Goal: Task Accomplishment & Management: Use online tool/utility

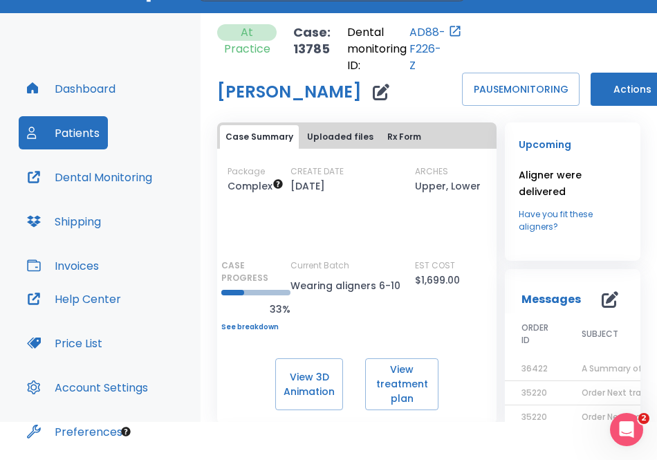
click at [88, 130] on button "Patients" at bounding box center [63, 132] width 89 height 33
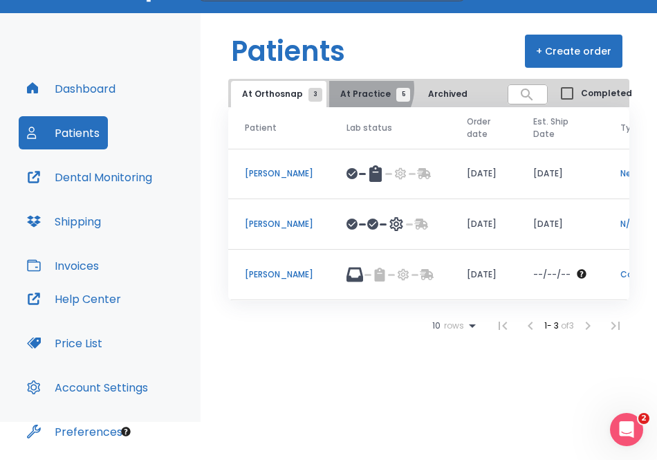
click at [359, 88] on span "At Practice 5" at bounding box center [371, 94] width 63 height 12
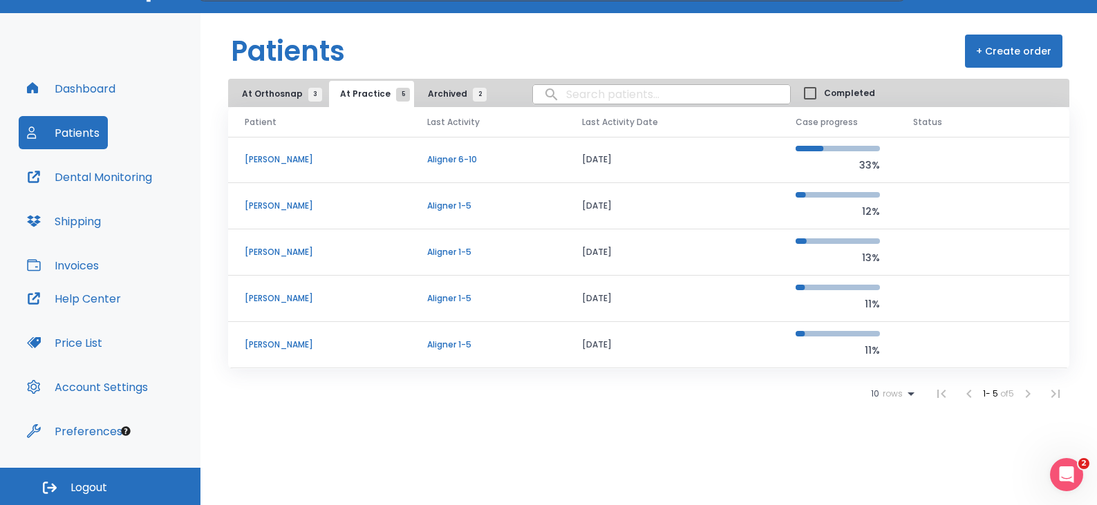
click at [656, 27] on header "Patients + Create order" at bounding box center [648, 46] width 897 height 66
click at [656, 459] on icon "Open Intercom Messenger" at bounding box center [1064, 473] width 23 height 23
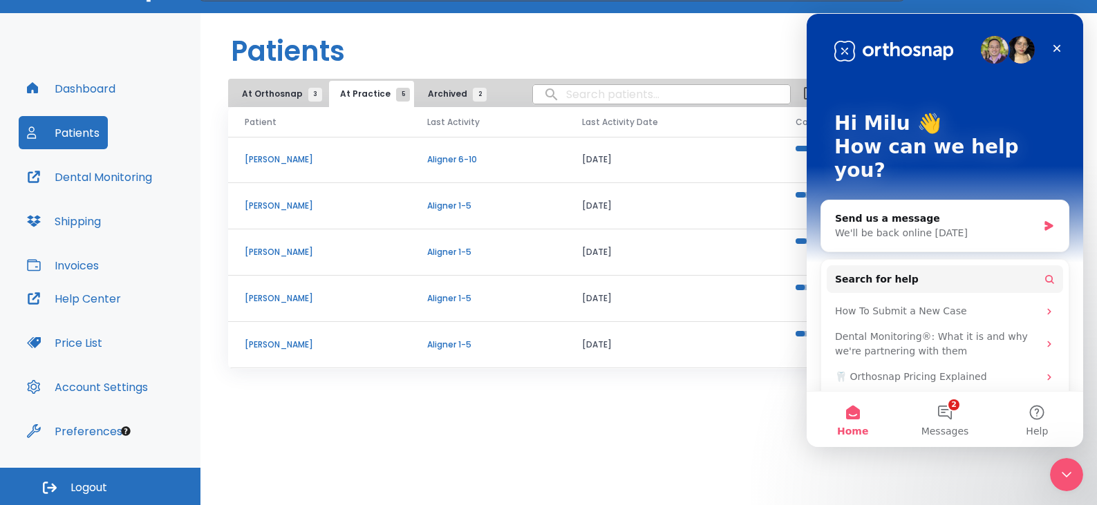
click at [656, 459] on div "Patients + Create order At Orthosnap 3 At Practice 5 Archived 2 Completed Patie…" at bounding box center [648, 240] width 897 height 454
click at [626, 415] on div "Patients + Create order At Orthosnap 3 At Practice 5 Archived 2 Completed Patie…" at bounding box center [648, 240] width 897 height 454
click at [656, 44] on div "Close" at bounding box center [1056, 48] width 25 height 25
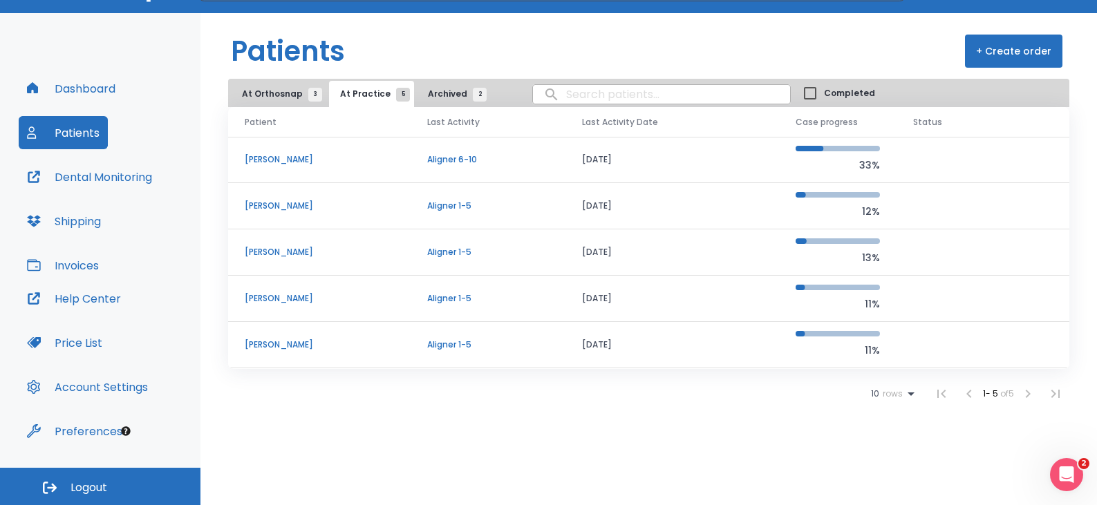
click at [619, 398] on div "10 rows 1 - 5 of 5" at bounding box center [648, 394] width 841 height 28
click at [442, 97] on span "Archived 2" at bounding box center [454, 94] width 52 height 12
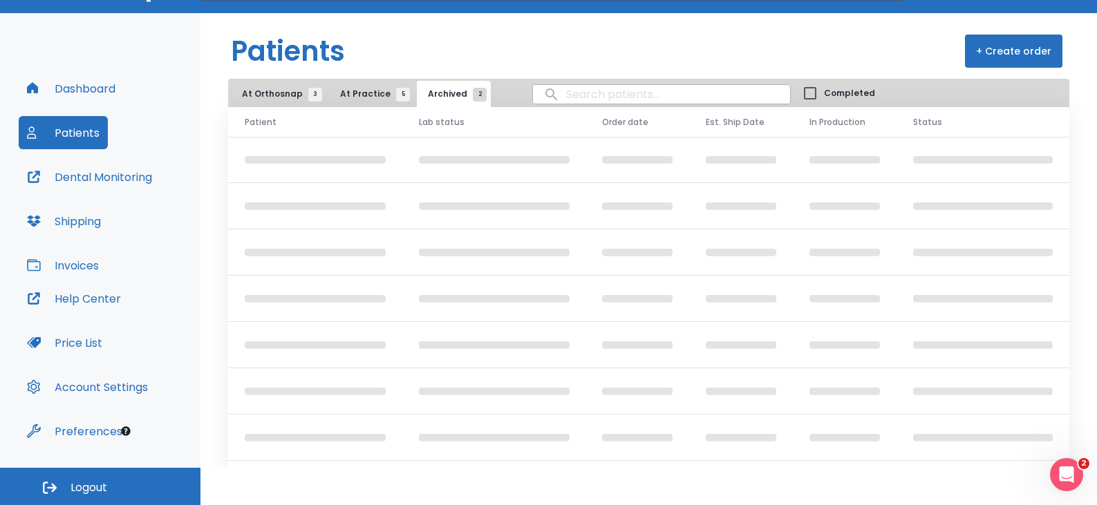
click at [355, 95] on span "At Practice 5" at bounding box center [371, 94] width 63 height 12
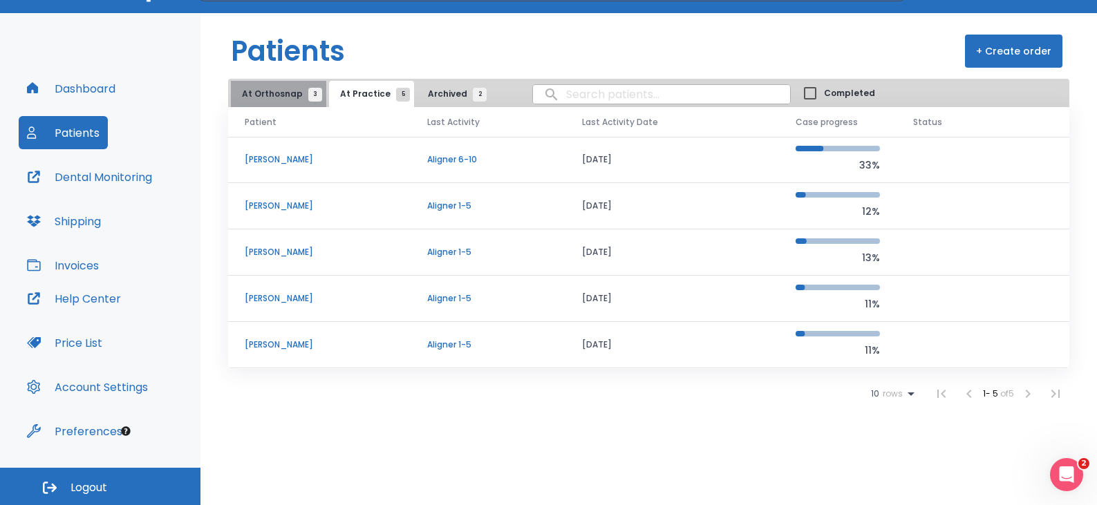
click at [288, 92] on span "At Orthosnap 3" at bounding box center [278, 94] width 73 height 12
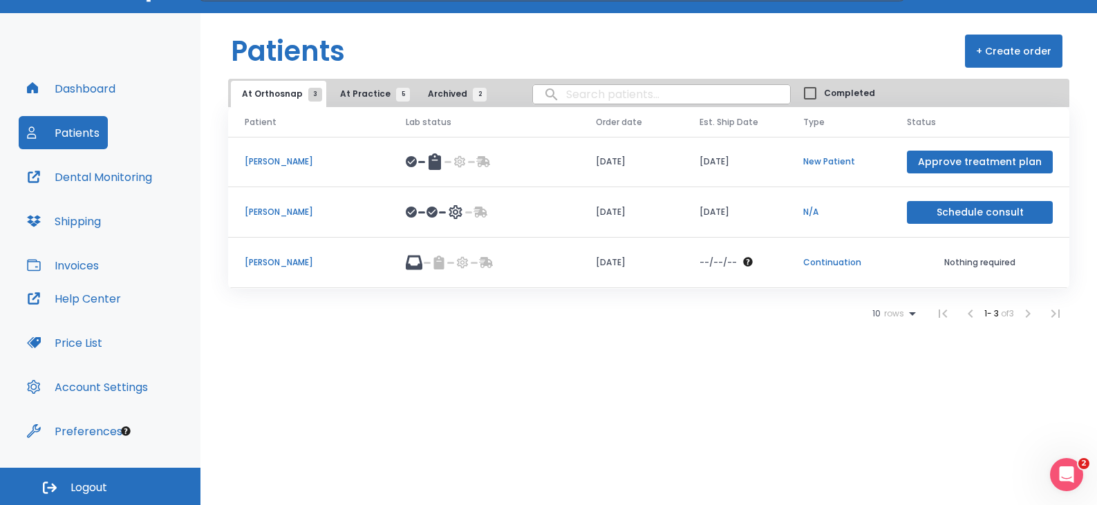
click at [367, 88] on span "At Practice 5" at bounding box center [371, 94] width 63 height 12
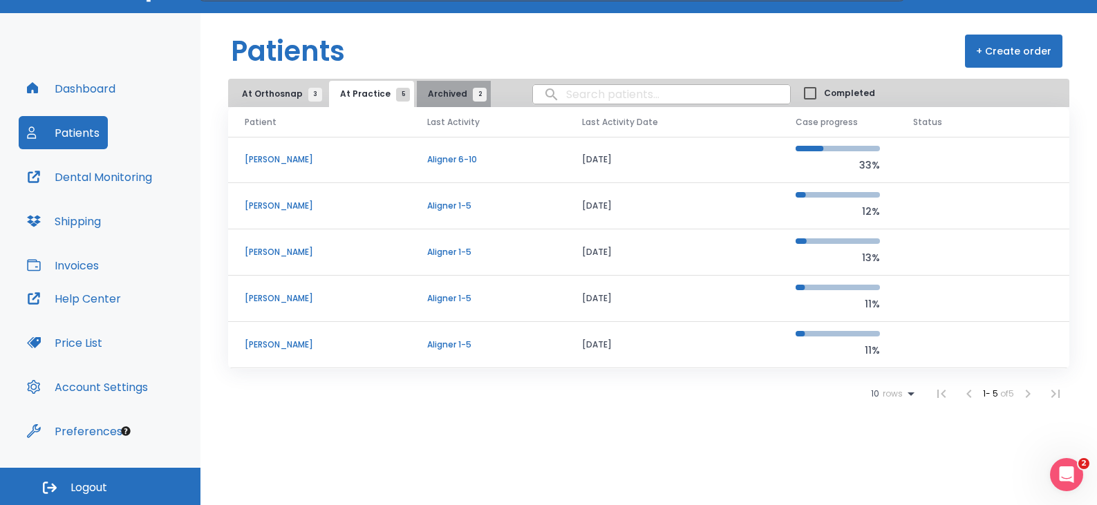
click at [450, 89] on span "Archived 2" at bounding box center [454, 94] width 52 height 12
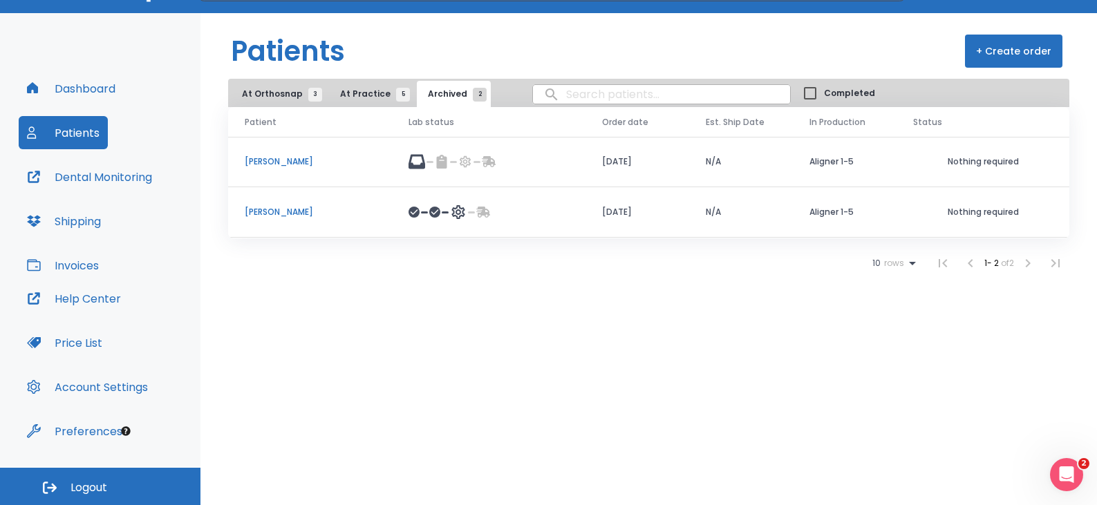
click at [579, 89] on input "search" at bounding box center [661, 94] width 257 height 27
click at [620, 48] on header "Patients + Create order" at bounding box center [648, 46] width 897 height 66
click at [656, 315] on div "Patients + Create order At Orthosnap 3 At Practice 5 Archived 2 Completed Patie…" at bounding box center [648, 240] width 897 height 454
click at [656, 327] on div "Patients + Create order At Orthosnap 3 At Practice 5 Archived 2 Completed Patie…" at bounding box center [648, 240] width 897 height 454
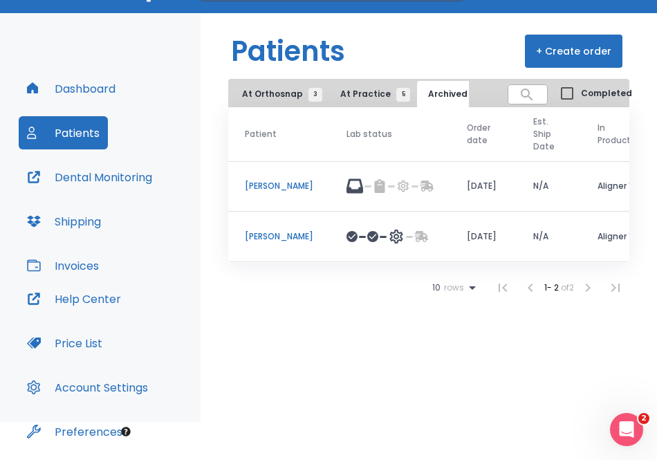
click at [557, 377] on div "Patients + Create order At Orthosnap 3 At Practice 5 Archived 2 Completed Patie…" at bounding box center [428, 217] width 456 height 409
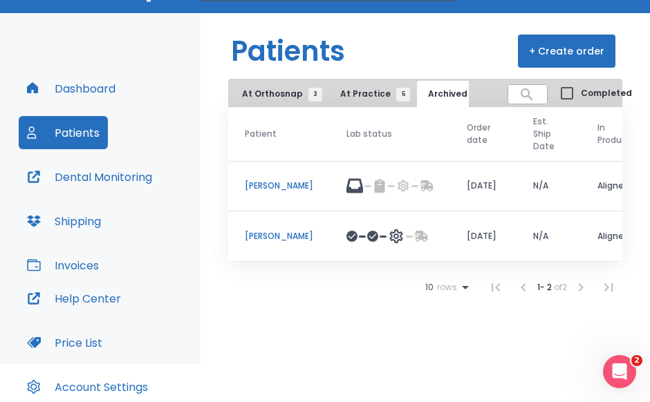
click at [415, 29] on header "Patients + Create order" at bounding box center [424, 46] width 449 height 66
click at [364, 37] on header "Patients + Create order" at bounding box center [424, 46] width 449 height 66
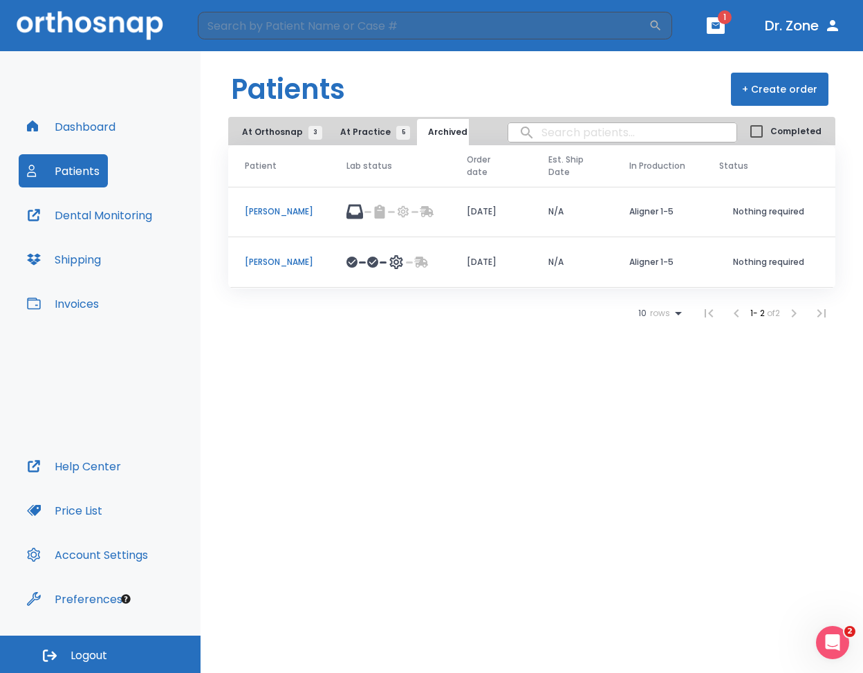
click at [253, 209] on p "[PERSON_NAME]" at bounding box center [279, 211] width 68 height 12
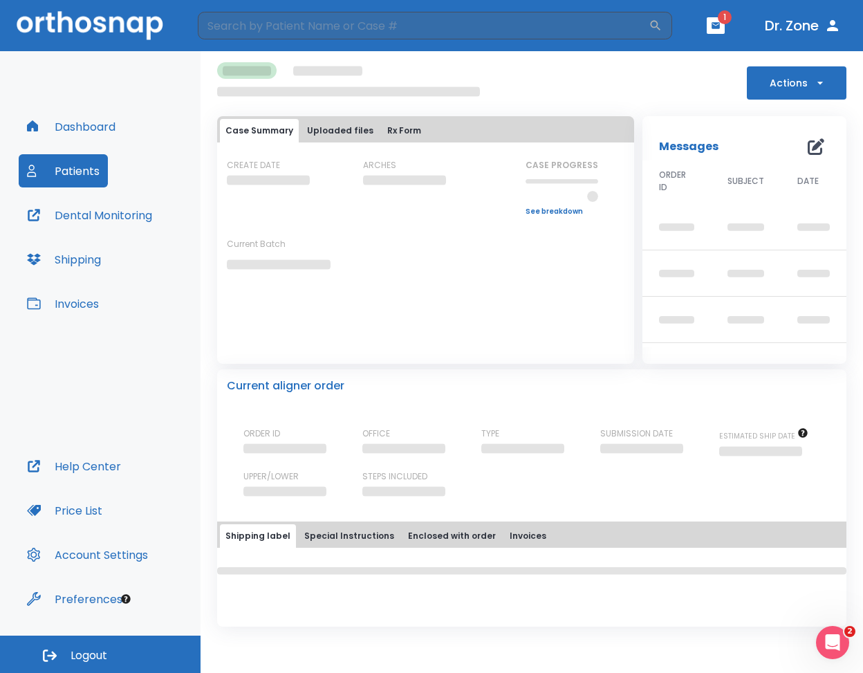
click at [656, 92] on div "Actions" at bounding box center [531, 80] width 629 height 37
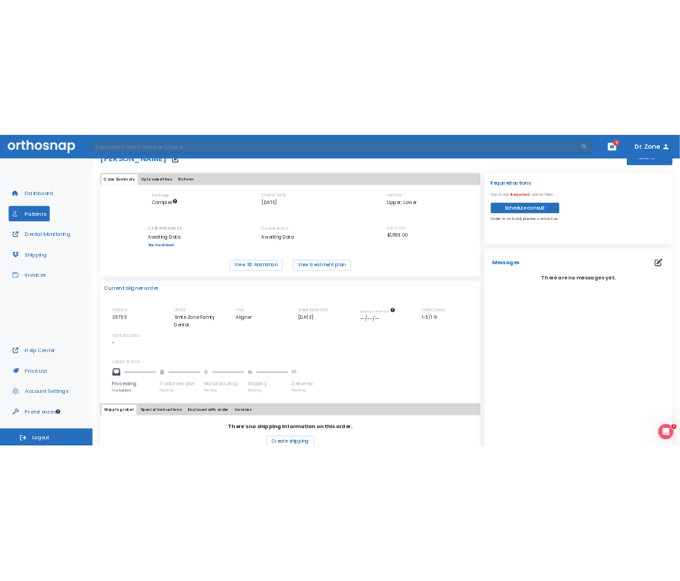
scroll to position [70, 0]
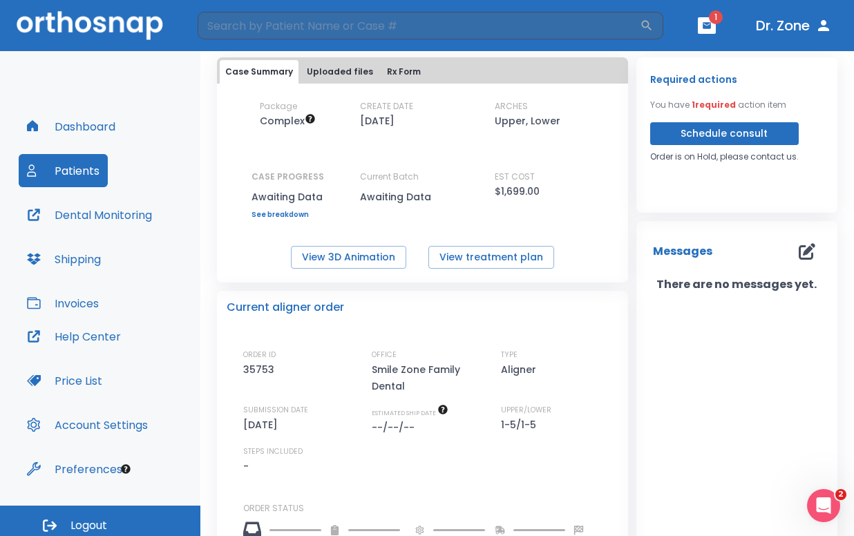
click at [636, 55] on div "Required actions You have 1 required action item Schedule consult Order is on H…" at bounding box center [732, 383] width 209 height 669
click at [73, 175] on button "Patients" at bounding box center [63, 170] width 89 height 33
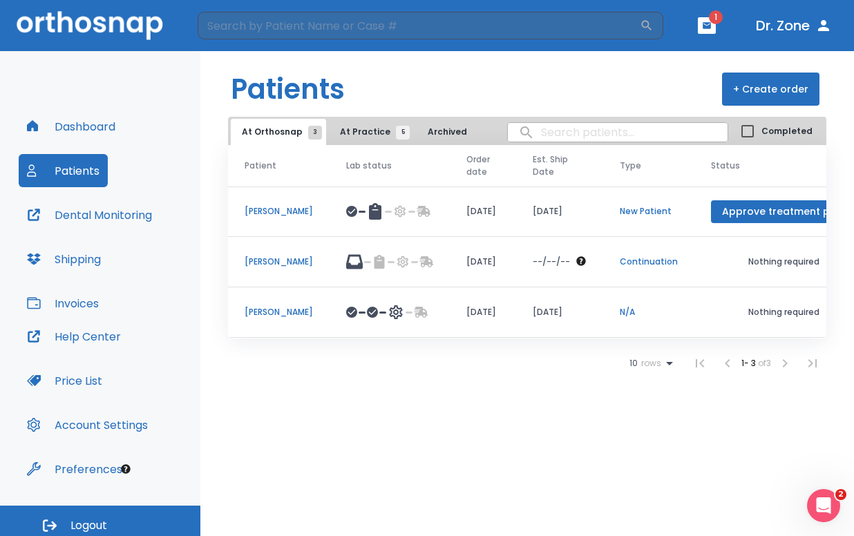
click at [357, 134] on span "At Practice 5" at bounding box center [371, 132] width 63 height 12
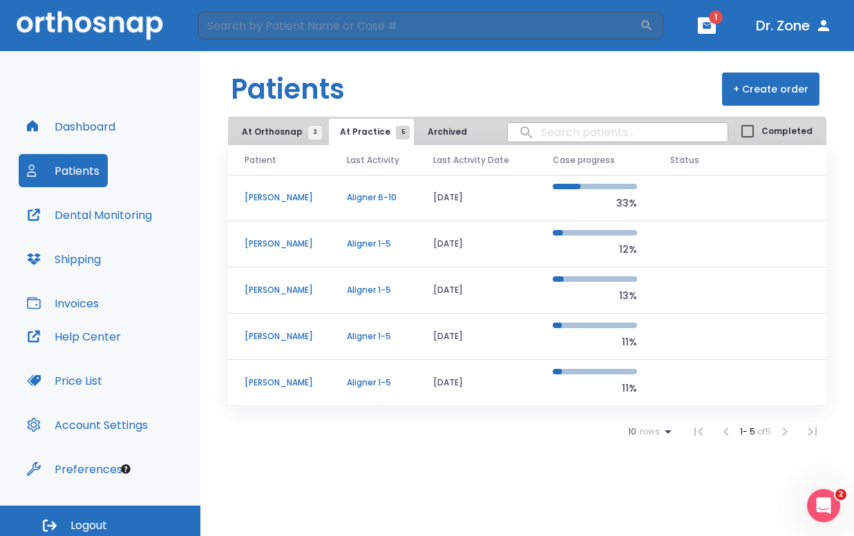
click at [592, 79] on header "Patients + Create order" at bounding box center [527, 84] width 654 height 66
click at [260, 130] on span "At Orthosnap 3" at bounding box center [278, 132] width 73 height 12
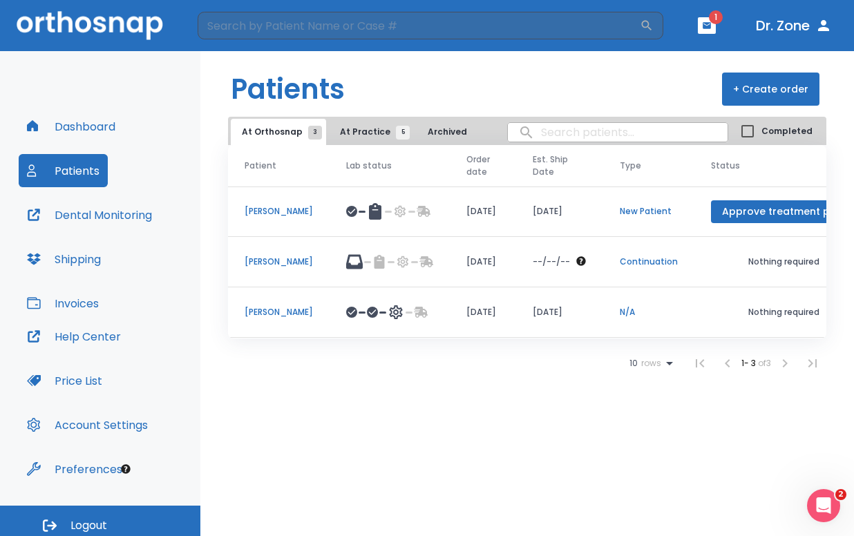
click at [283, 259] on p "[PERSON_NAME]" at bounding box center [279, 262] width 68 height 12
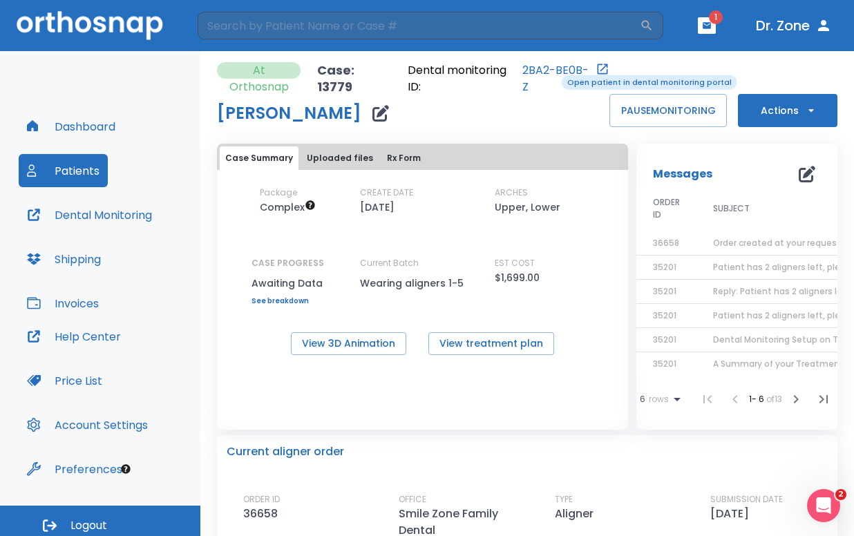
click at [552, 73] on link "2BA2-BE0B-Z" at bounding box center [558, 78] width 71 height 33
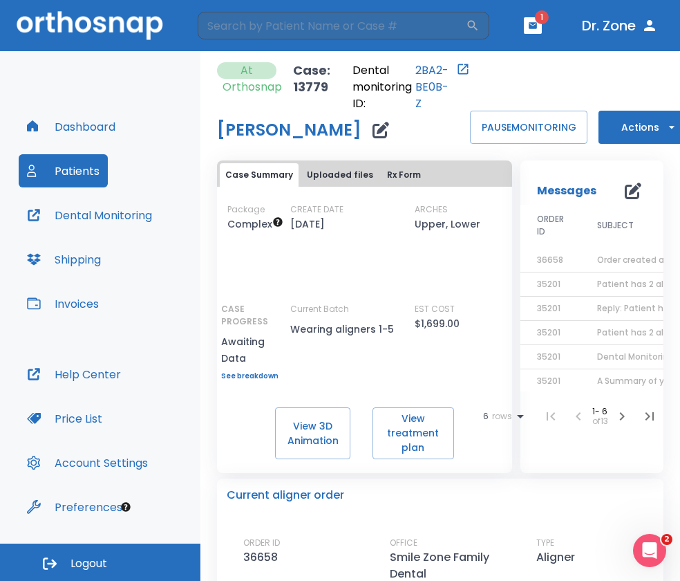
click at [170, 77] on div "Dashboard Patients Dental Monitoring Shipping Invoices Help Center Price List A…" at bounding box center [100, 297] width 200 height 492
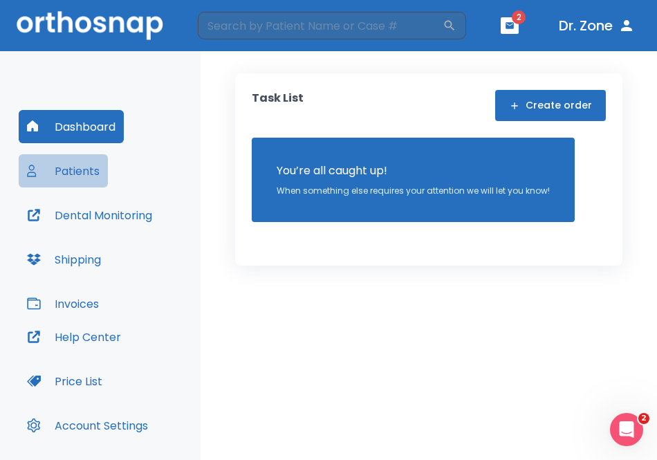
click at [83, 174] on button "Patients" at bounding box center [63, 170] width 89 height 33
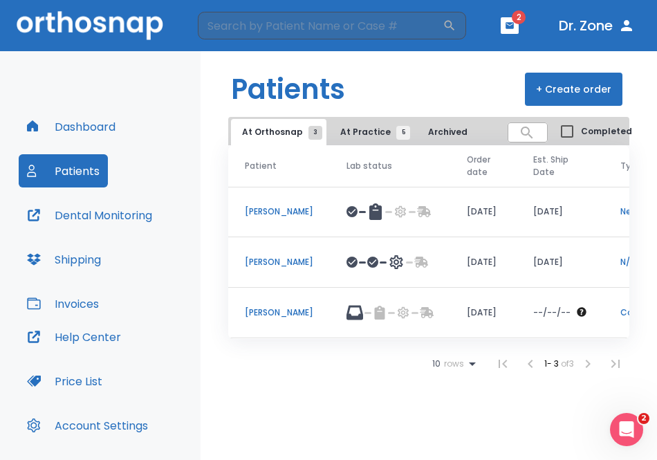
click at [349, 128] on span "At Practice 5" at bounding box center [371, 132] width 63 height 12
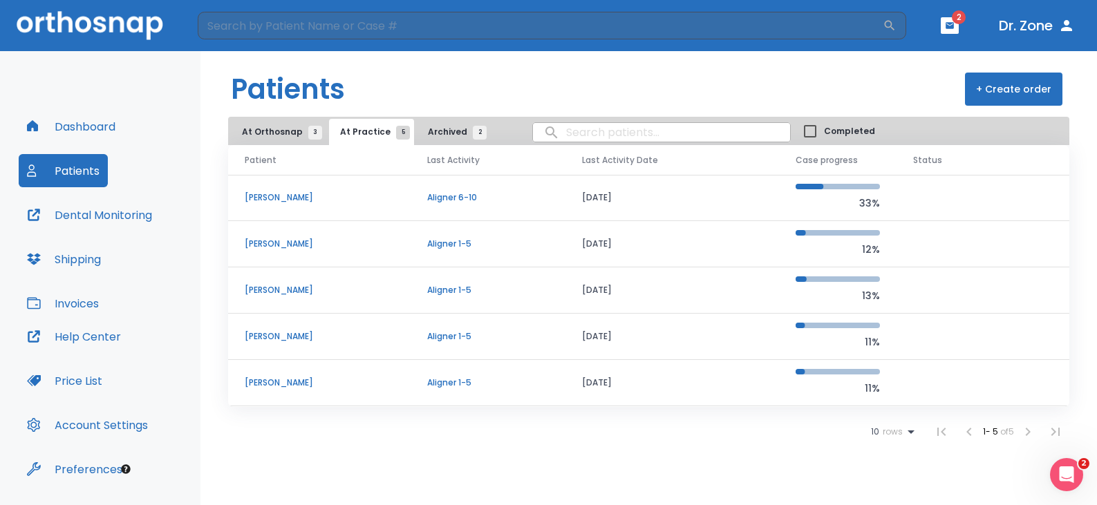
click at [563, 64] on header "Patients + Create order" at bounding box center [648, 84] width 897 height 66
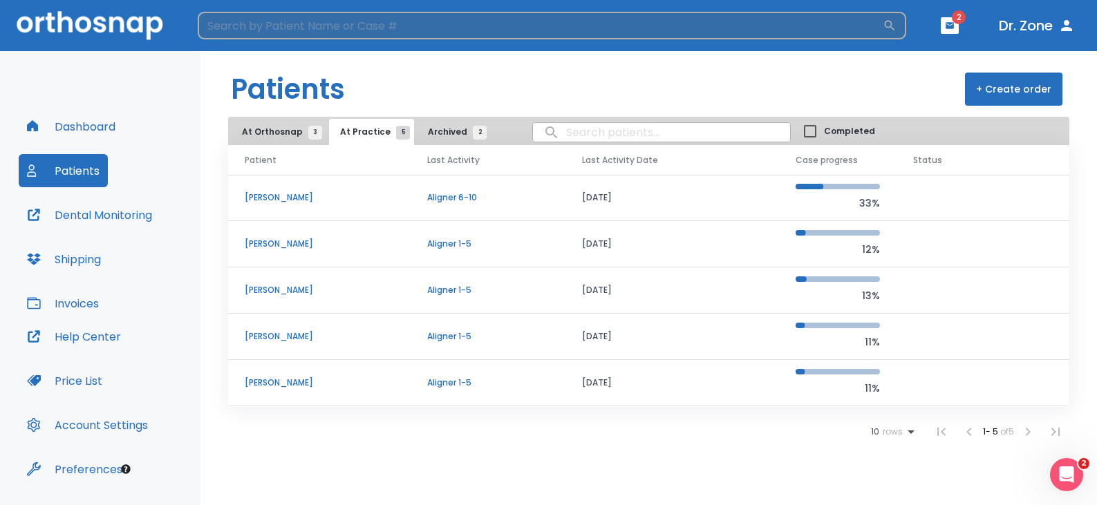
click at [411, 27] on input "search" at bounding box center [540, 26] width 685 height 28
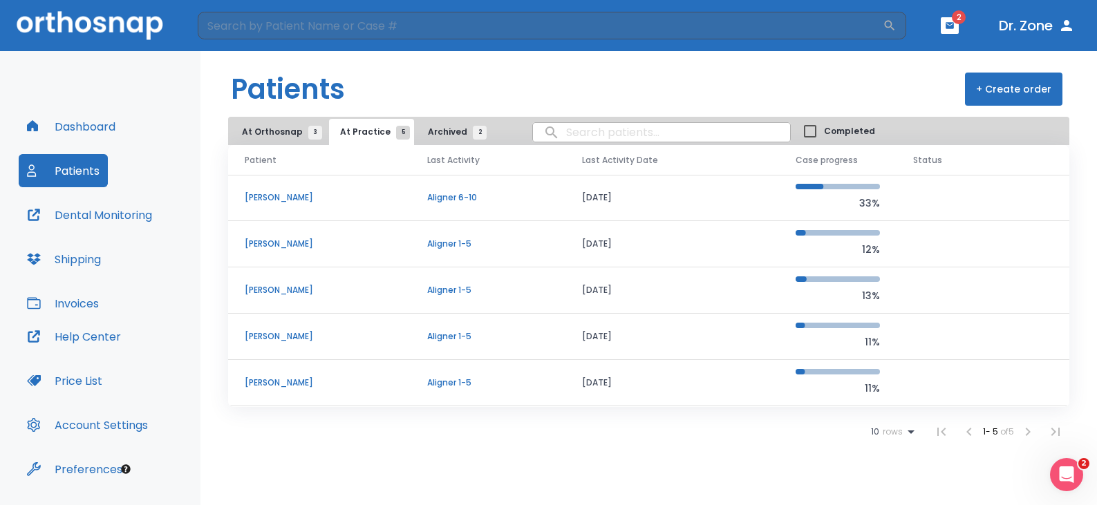
click at [467, 87] on header "Patients + Create order" at bounding box center [648, 84] width 897 height 66
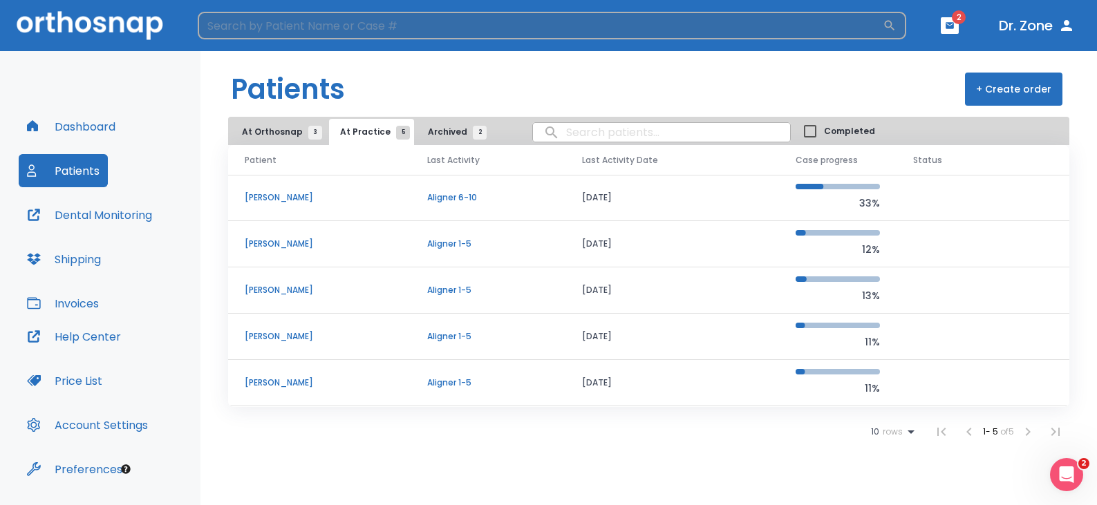
click at [468, 31] on input "search" at bounding box center [540, 26] width 685 height 28
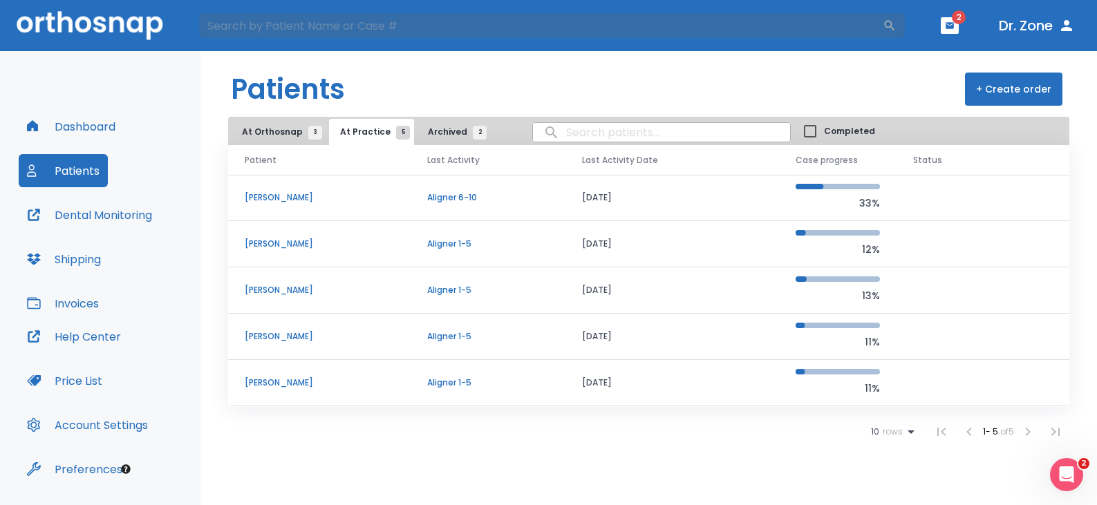
click at [496, 76] on header "Patients + Create order" at bounding box center [648, 84] width 897 height 66
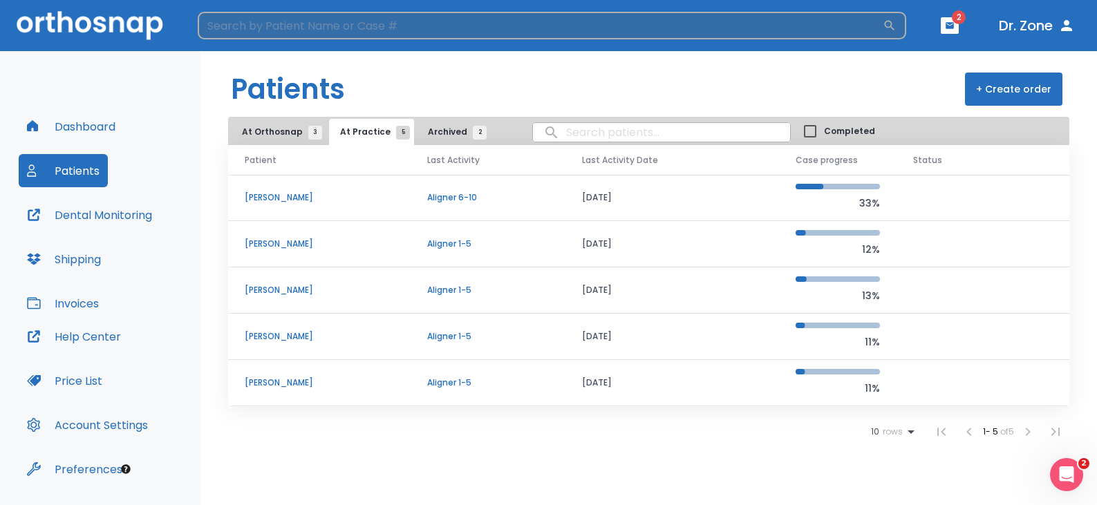
click at [508, 26] on input "search" at bounding box center [540, 26] width 685 height 28
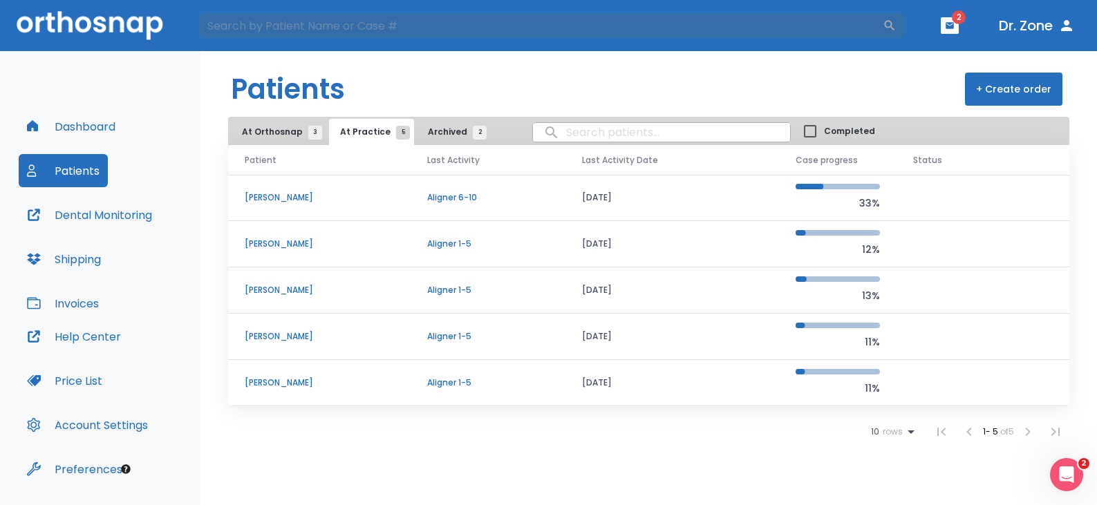
click at [568, 77] on header "Patients + Create order" at bounding box center [648, 84] width 897 height 66
click at [665, 82] on header "Patients + Create order" at bounding box center [648, 84] width 897 height 66
click at [98, 128] on button "Dashboard" at bounding box center [71, 126] width 105 height 33
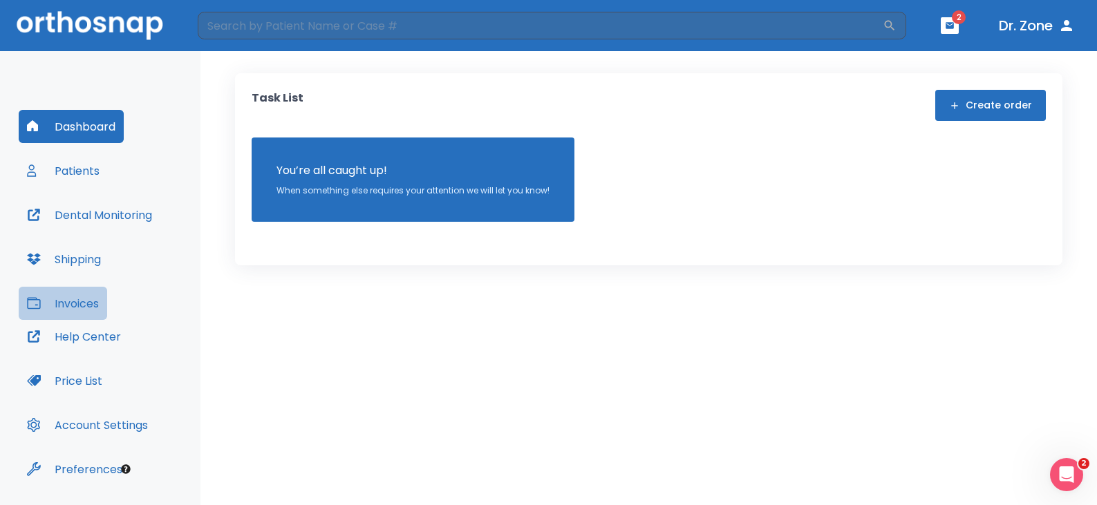
click at [74, 299] on button "Invoices" at bounding box center [63, 303] width 88 height 33
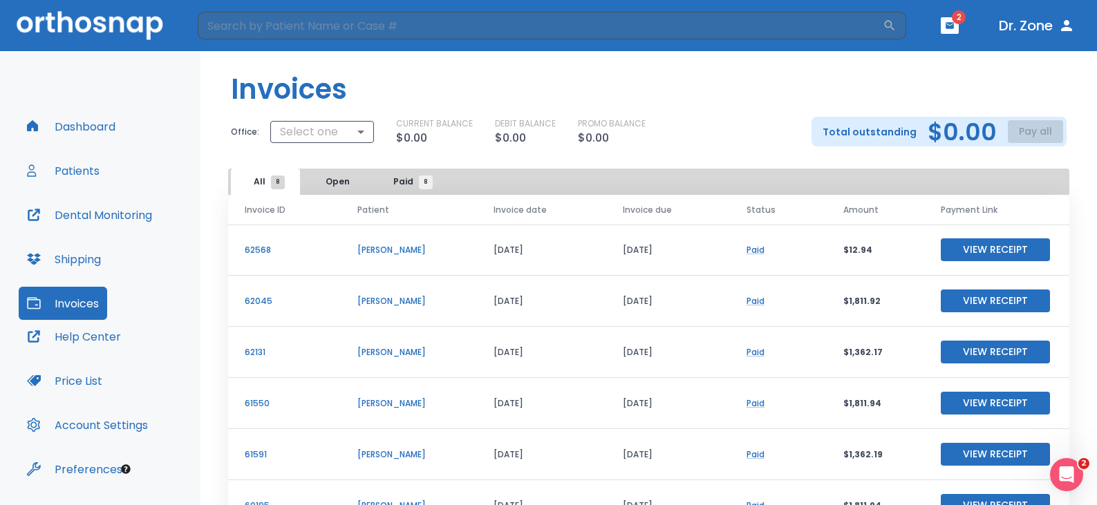
click at [655, 96] on header "Invoices" at bounding box center [648, 84] width 897 height 66
click at [665, 30] on icon "button" at bounding box center [950, 26] width 10 height 10
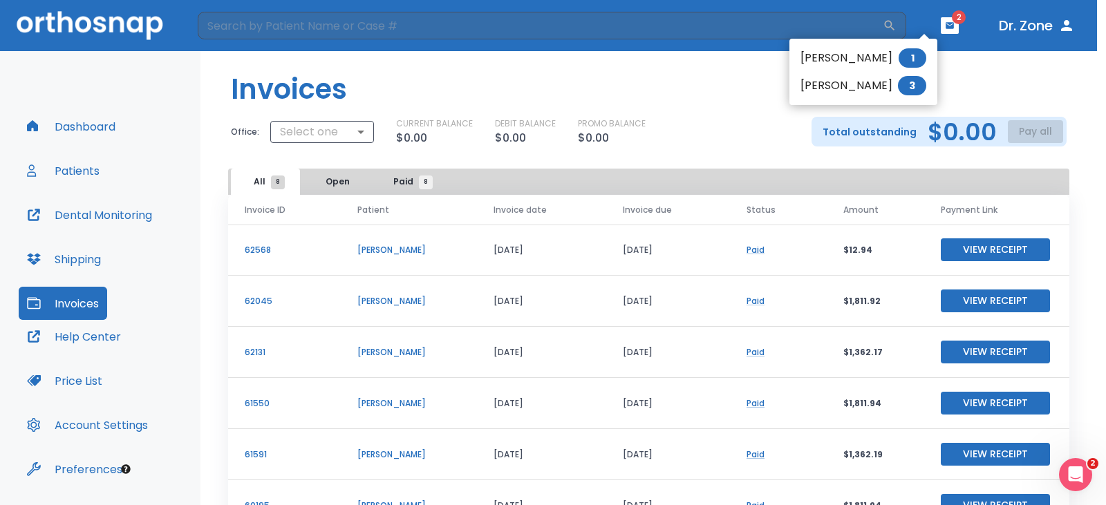
click at [665, 60] on div at bounding box center [553, 252] width 1106 height 505
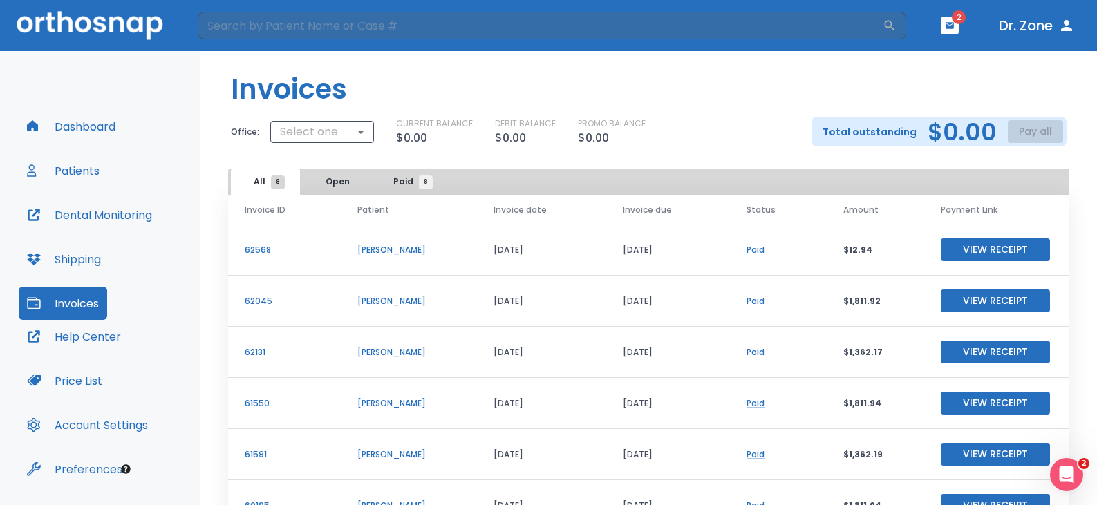
click at [665, 24] on header "​ 2 Dr. Zone" at bounding box center [548, 25] width 1097 height 51
click at [665, 21] on icon "button" at bounding box center [950, 26] width 10 height 10
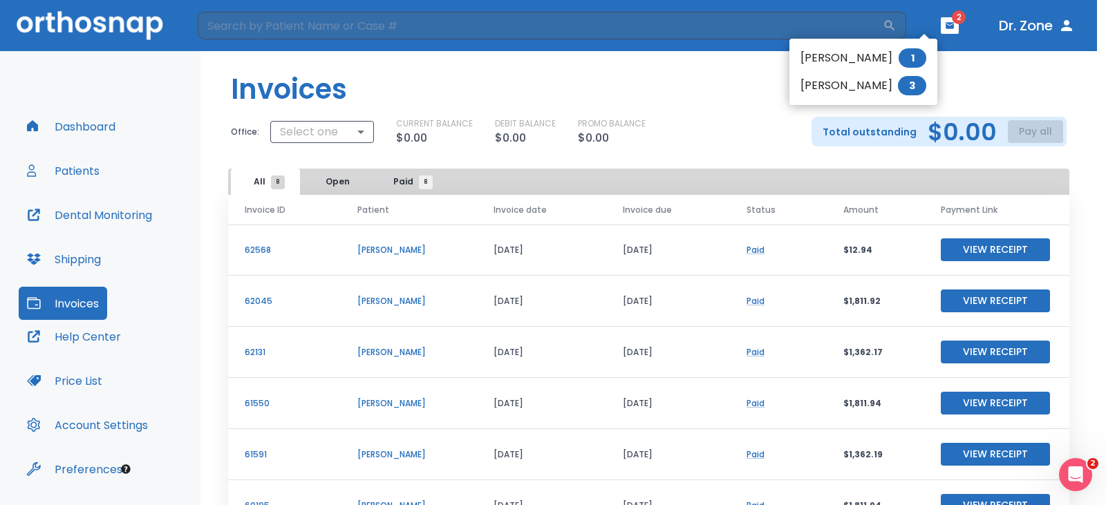
click at [665, 81] on div at bounding box center [553, 252] width 1106 height 505
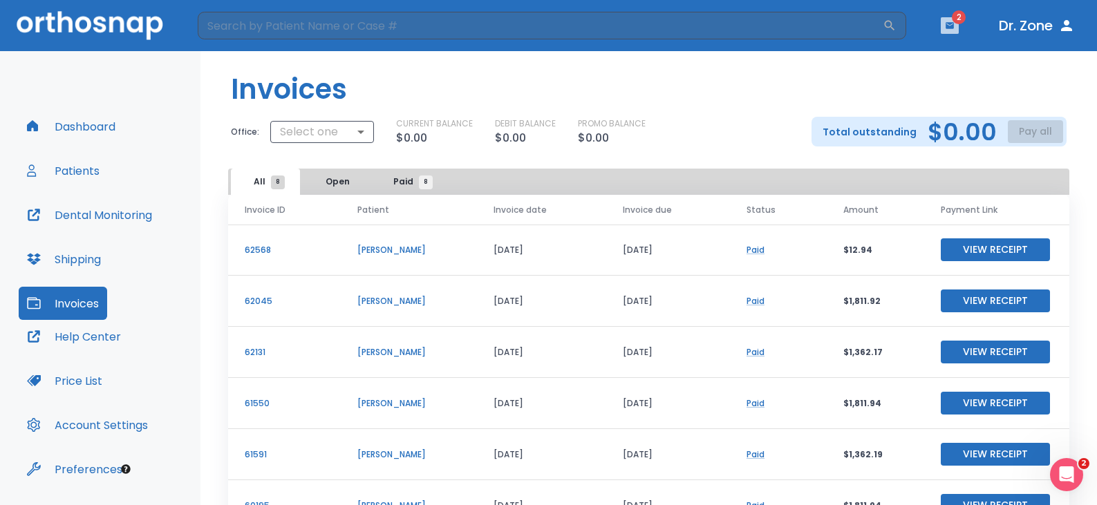
click at [665, 24] on button "button" at bounding box center [950, 25] width 18 height 17
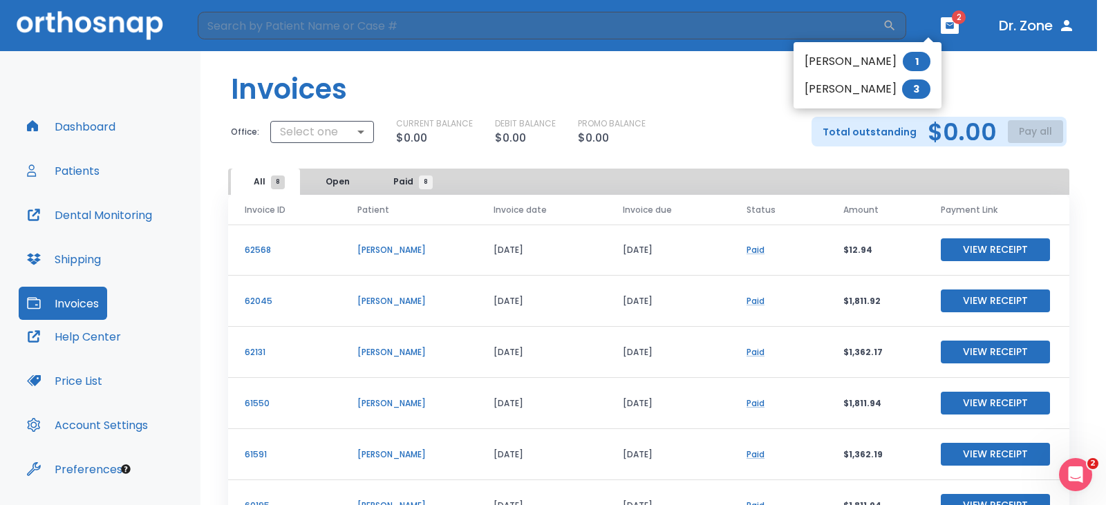
click at [665, 78] on div at bounding box center [553, 252] width 1106 height 505
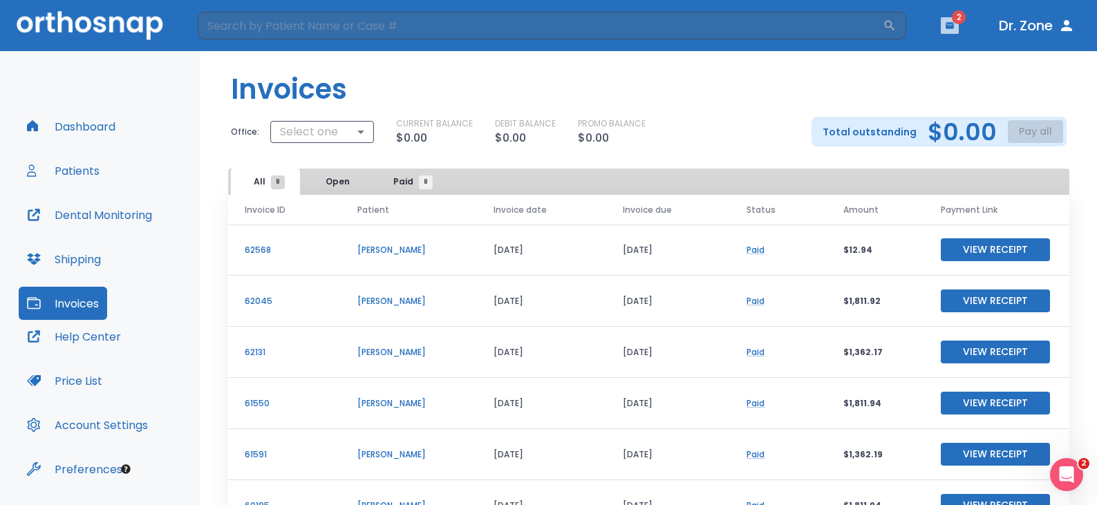
click at [665, 23] on icon "button" at bounding box center [950, 25] width 8 height 6
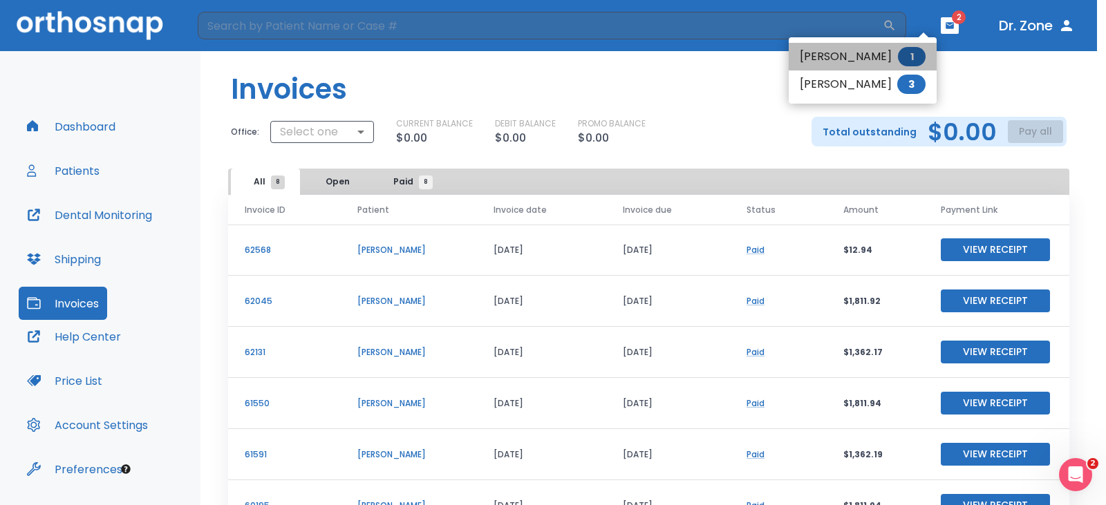
click at [665, 53] on li "Nathaniel Thomson 1" at bounding box center [863, 57] width 148 height 28
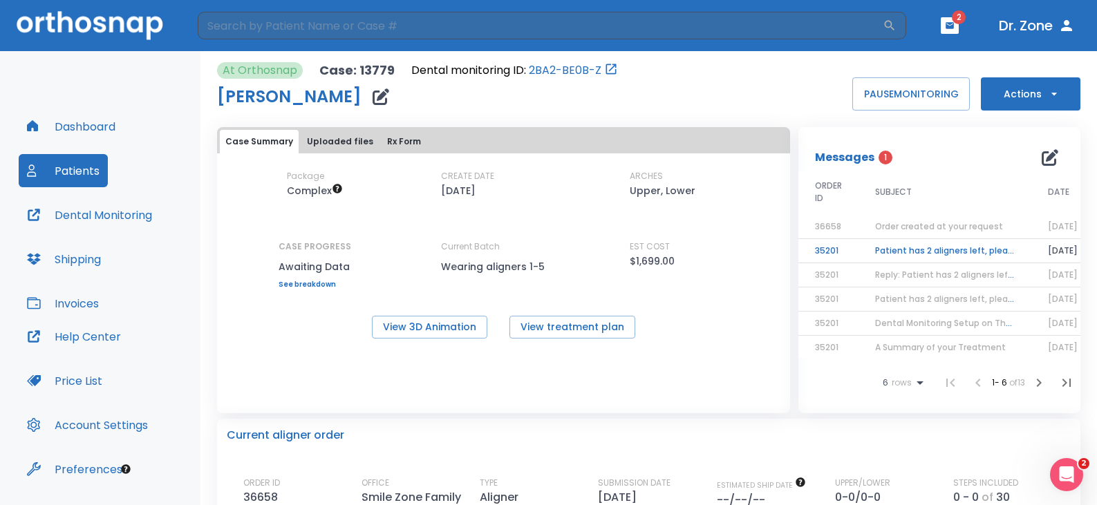
click at [665, 254] on td "Patient has 2 aligners left, please order next set!" at bounding box center [945, 251] width 173 height 24
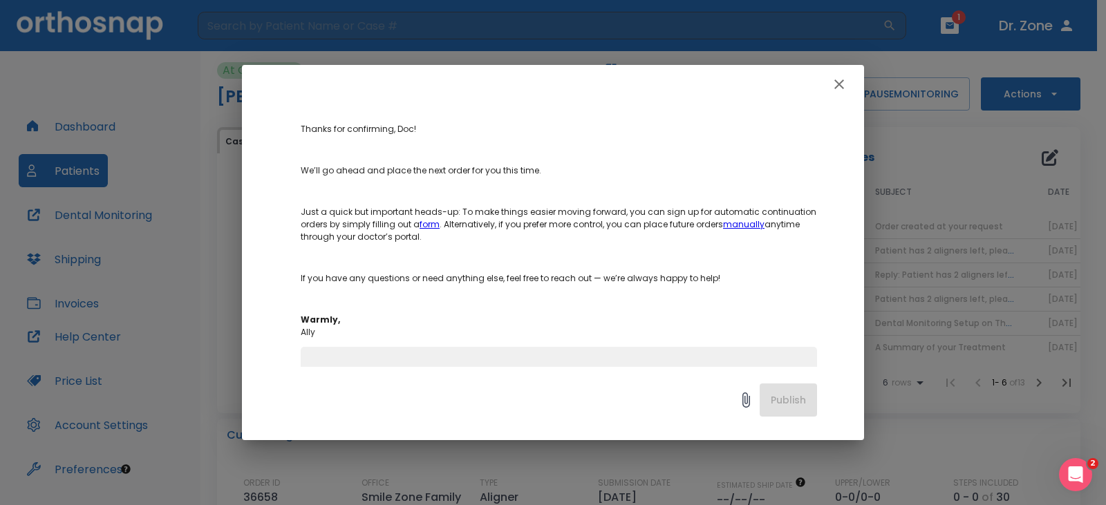
scroll to position [277, 0]
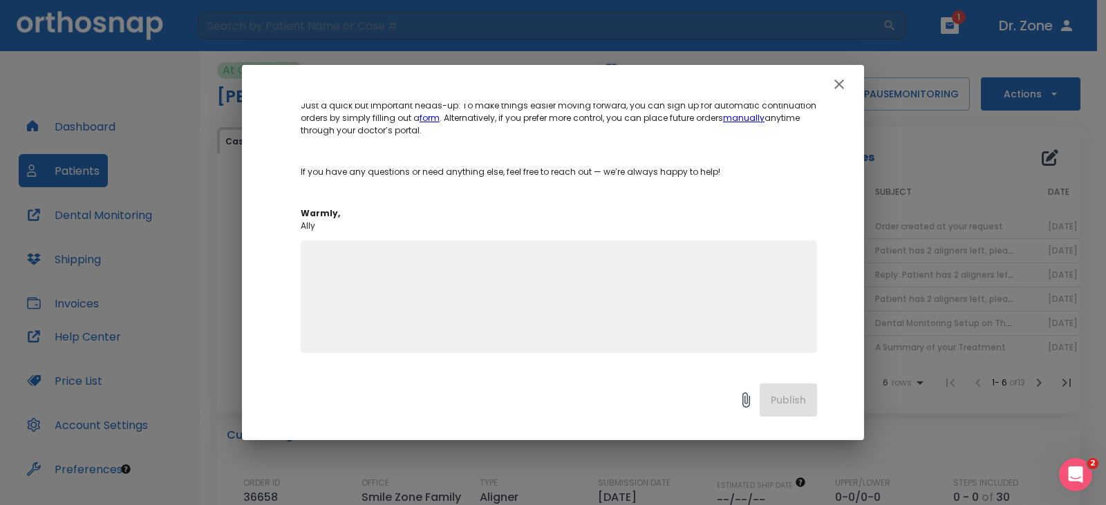
click at [431, 118] on link "form" at bounding box center [430, 118] width 20 height 12
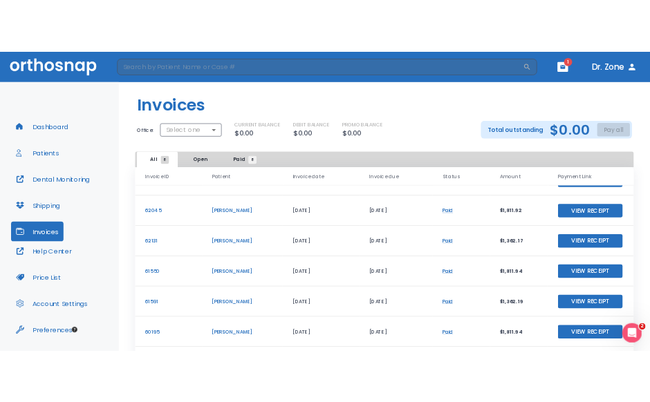
scroll to position [64, 0]
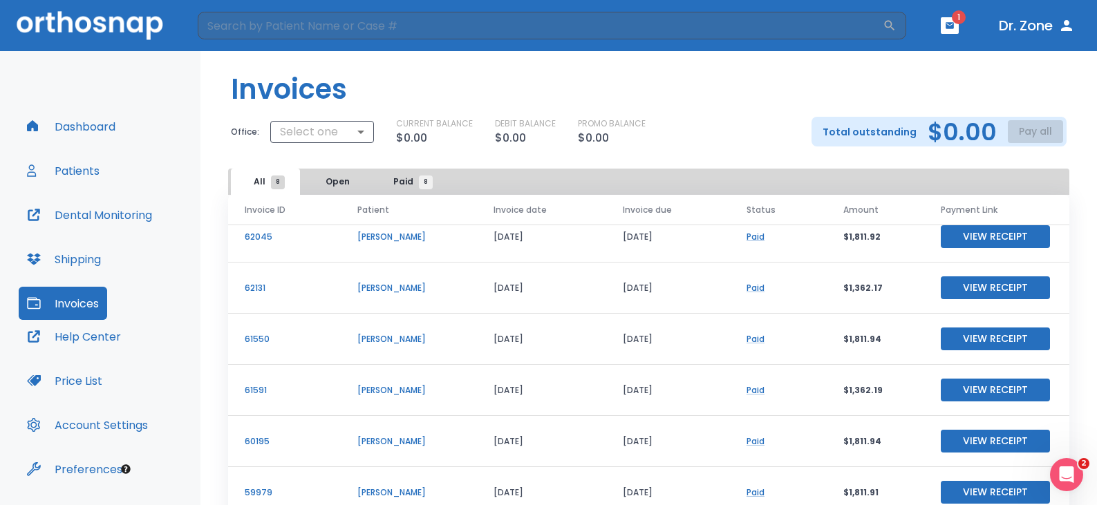
click at [385, 392] on p "[PERSON_NAME]" at bounding box center [409, 390] width 104 height 12
click at [89, 174] on button "Patients" at bounding box center [63, 170] width 89 height 33
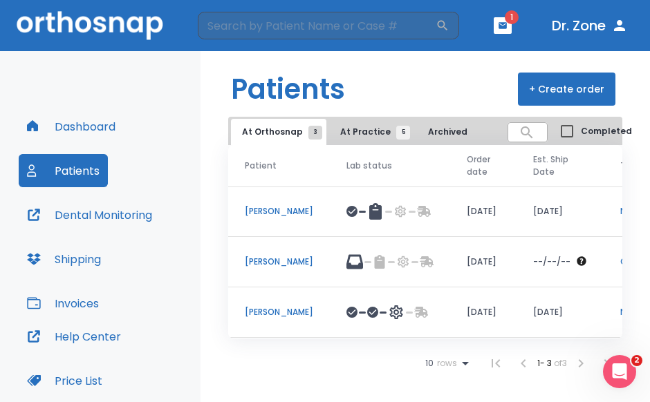
click at [359, 126] on span "At Practice 5" at bounding box center [371, 132] width 63 height 12
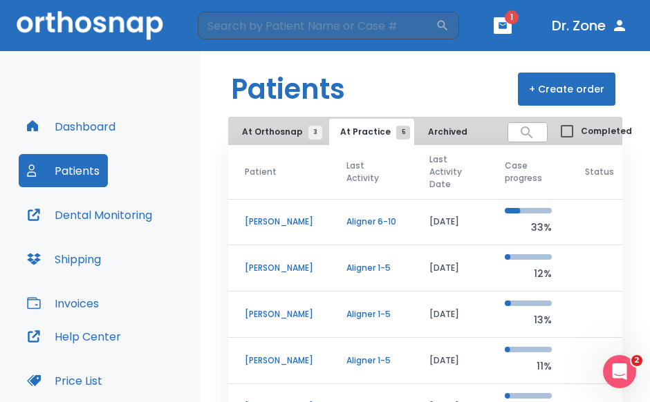
click at [269, 312] on p "[PERSON_NAME]" at bounding box center [279, 314] width 68 height 12
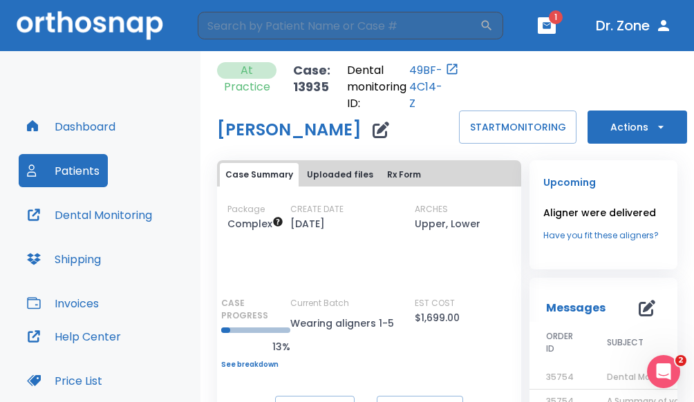
click at [215, 91] on div "At Practice Case: 13935 Dental monitoring ID: 49BF-4C14-Z Ansh Sinha START MONI…" at bounding box center [447, 226] width 494 height 351
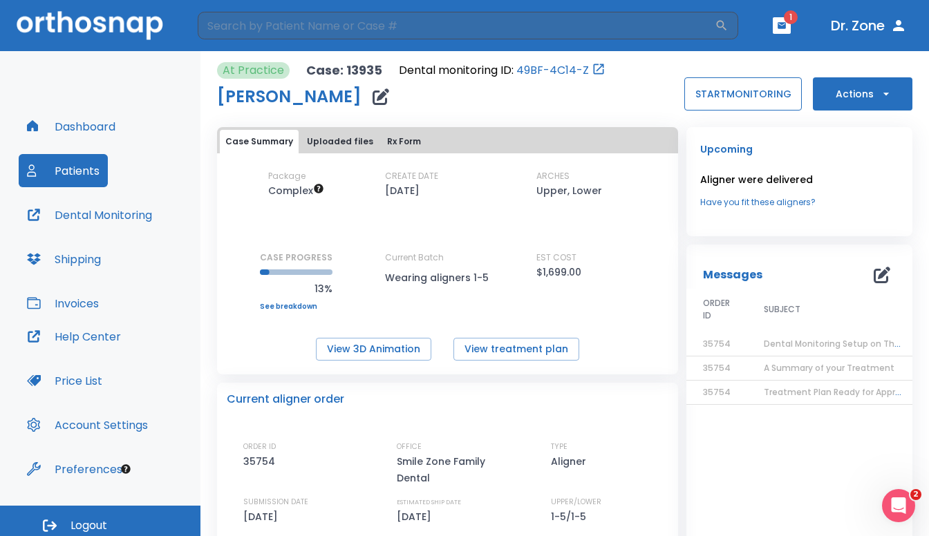
click at [730, 95] on button "START MONITORING" at bounding box center [743, 93] width 118 height 33
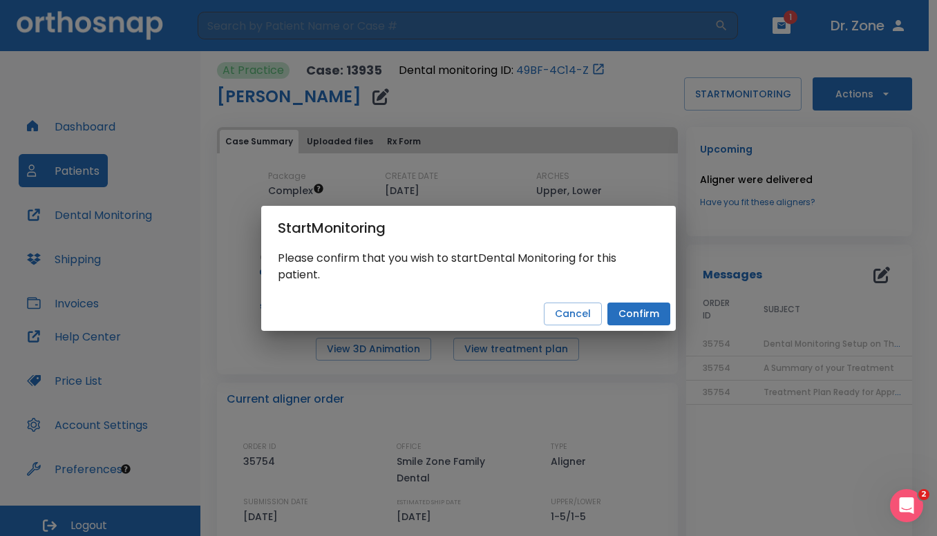
click at [617, 307] on button "Confirm" at bounding box center [639, 314] width 63 height 23
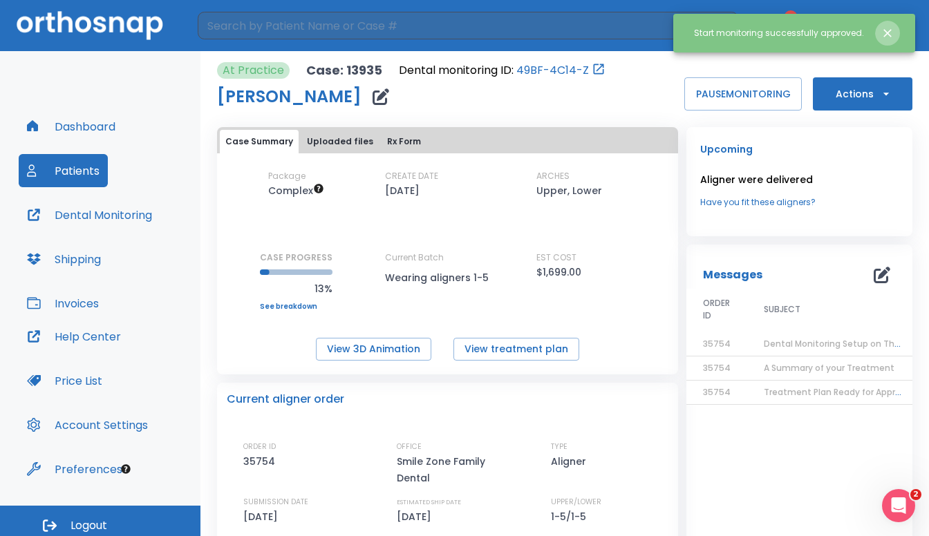
click at [888, 30] on icon "Close notification" at bounding box center [888, 33] width 14 height 14
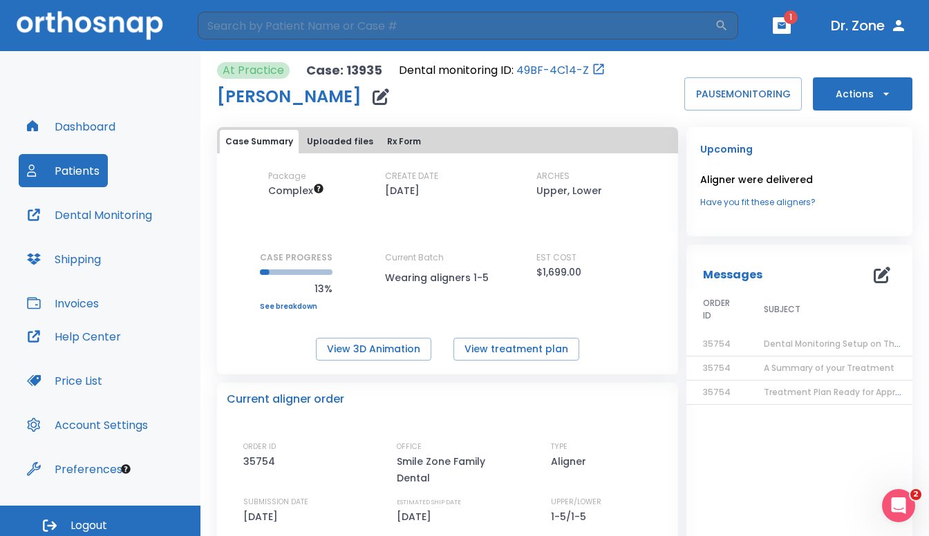
click at [114, 217] on button "Dental Monitoring" at bounding box center [90, 214] width 142 height 33
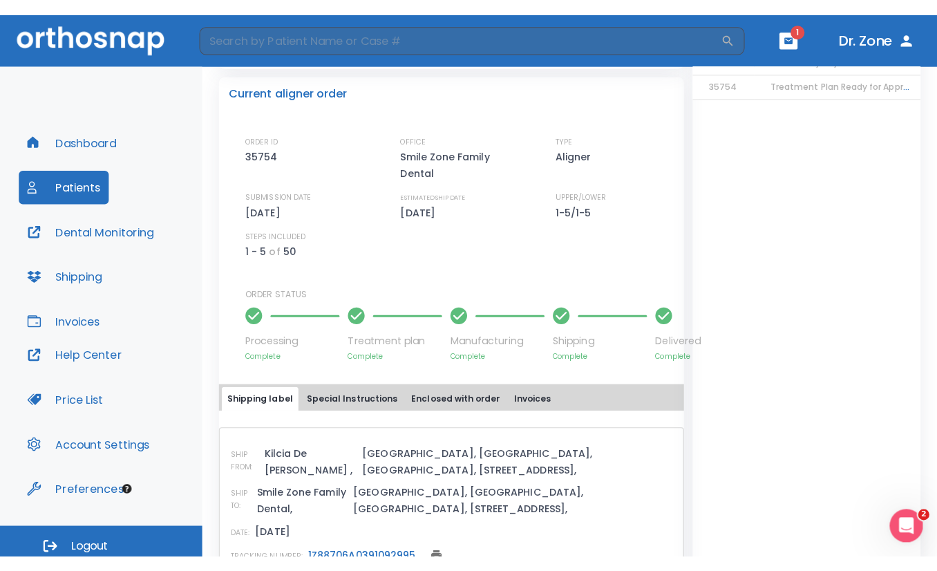
scroll to position [385, 0]
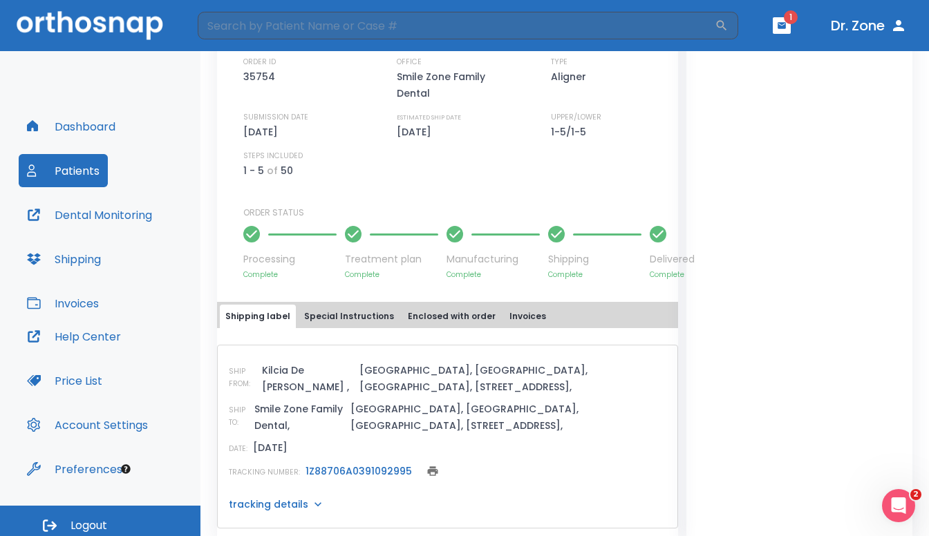
click at [865, 242] on div "Messages 0 ORDER ID SUBJECT DATE 35754 Dental Monitoring Setup on The Delivery …" at bounding box center [799, 201] width 226 height 682
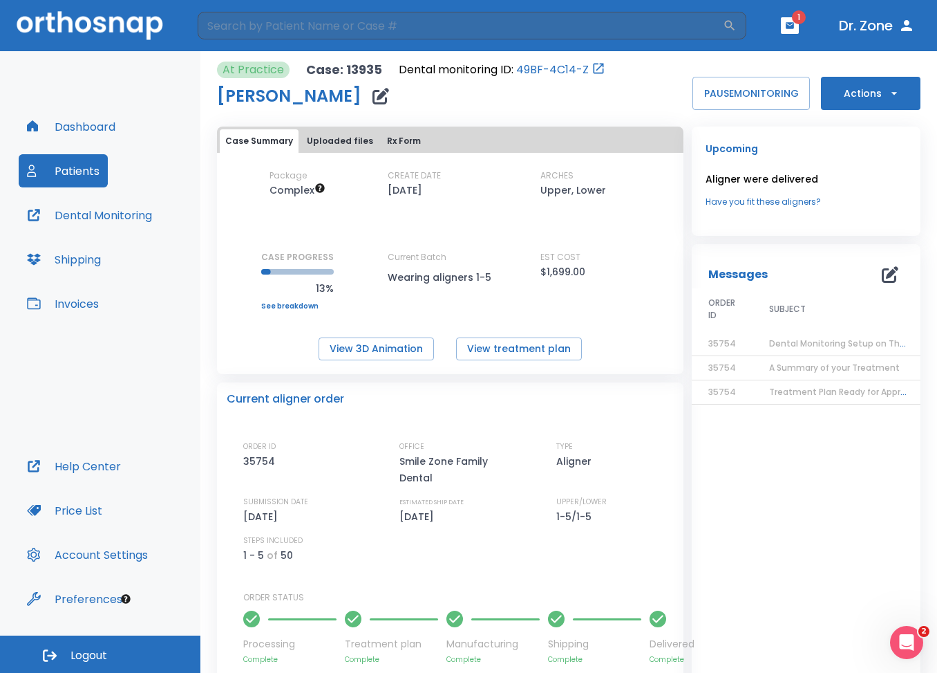
scroll to position [0, 0]
click at [326, 138] on button "Uploaded files" at bounding box center [339, 142] width 77 height 24
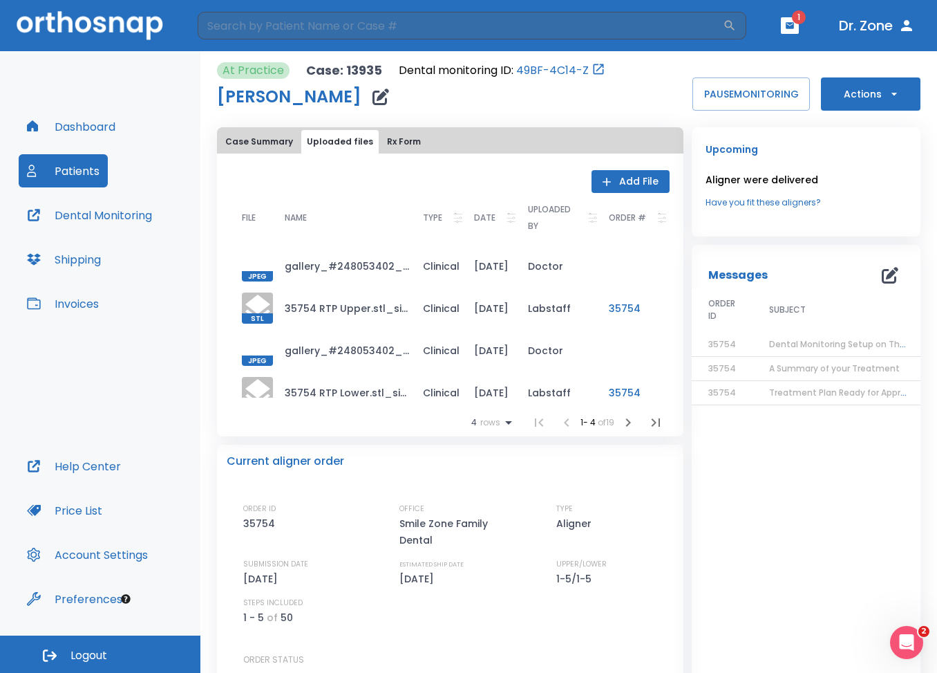
scroll to position [30, 0]
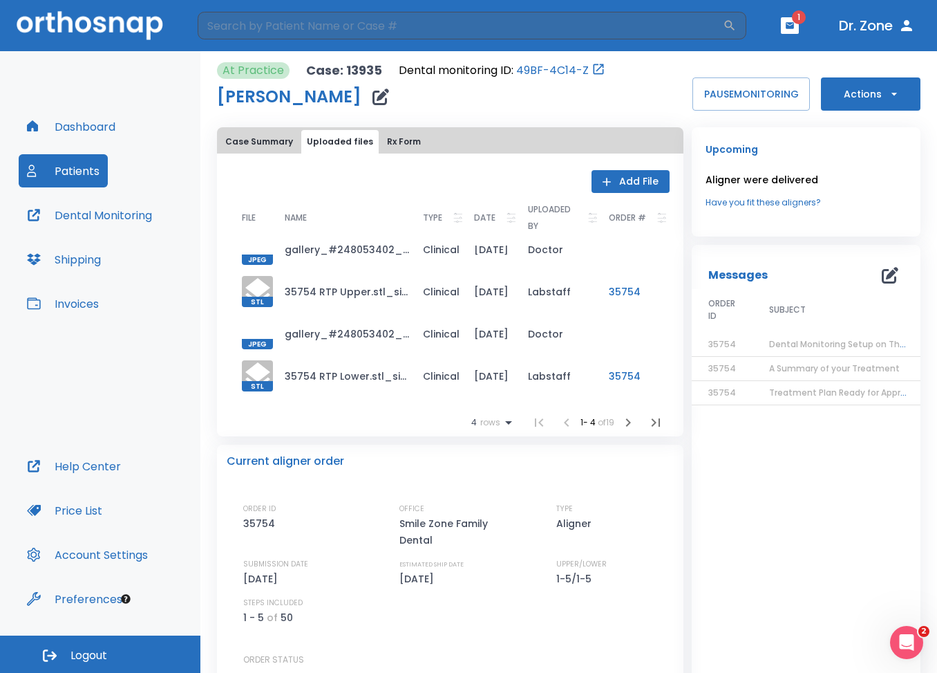
click at [621, 420] on icon "button" at bounding box center [628, 422] width 17 height 17
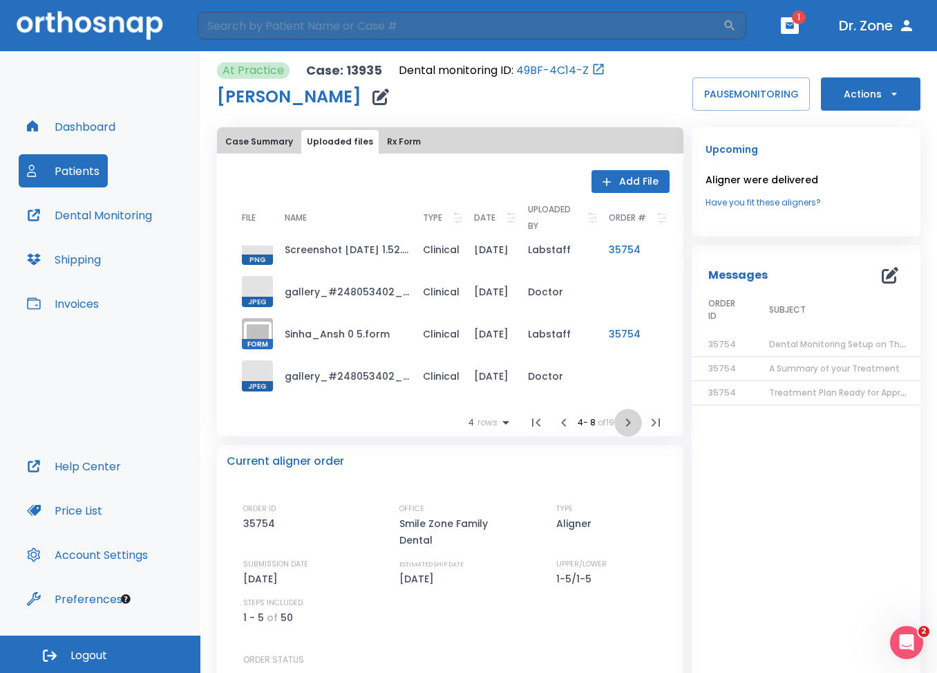
click at [621, 420] on icon "button" at bounding box center [628, 422] width 17 height 17
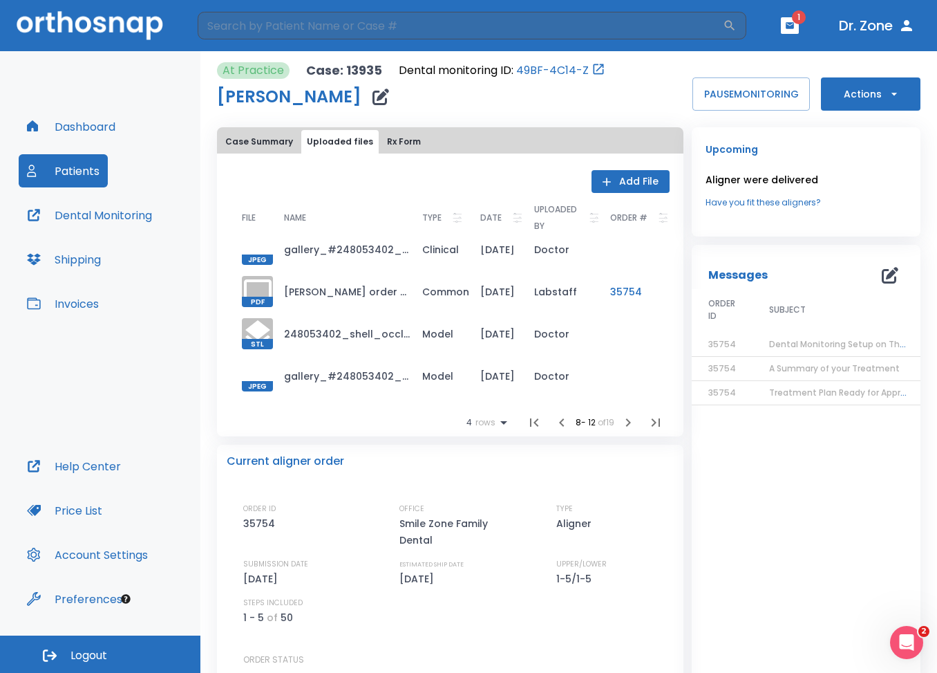
click at [344, 280] on td "Sinha Ansh order #35754.pdf" at bounding box center [342, 291] width 138 height 42
click at [626, 424] on icon "button" at bounding box center [628, 422] width 5 height 8
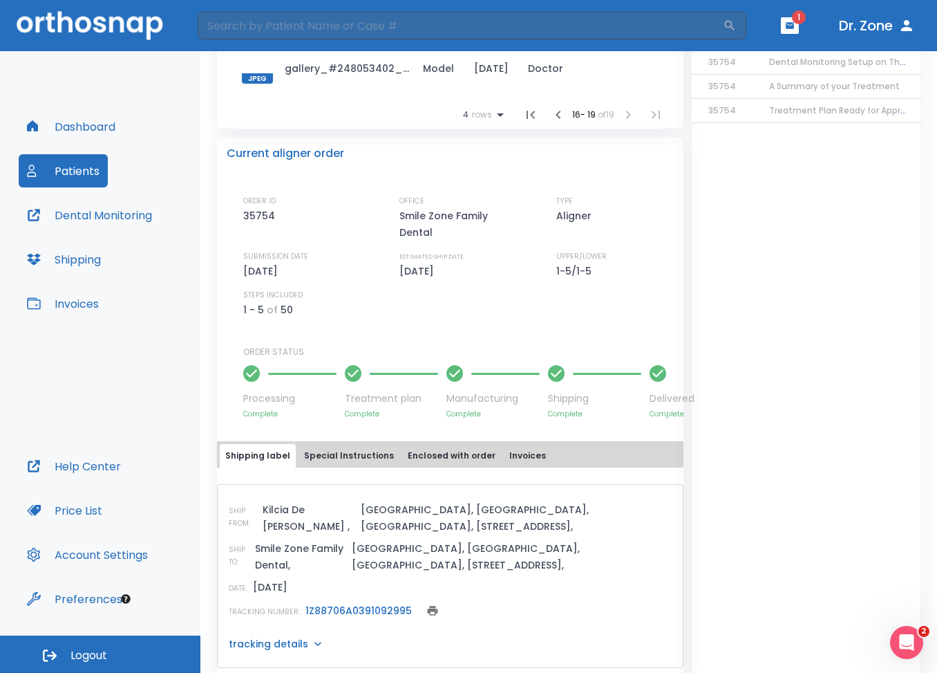
scroll to position [283, 0]
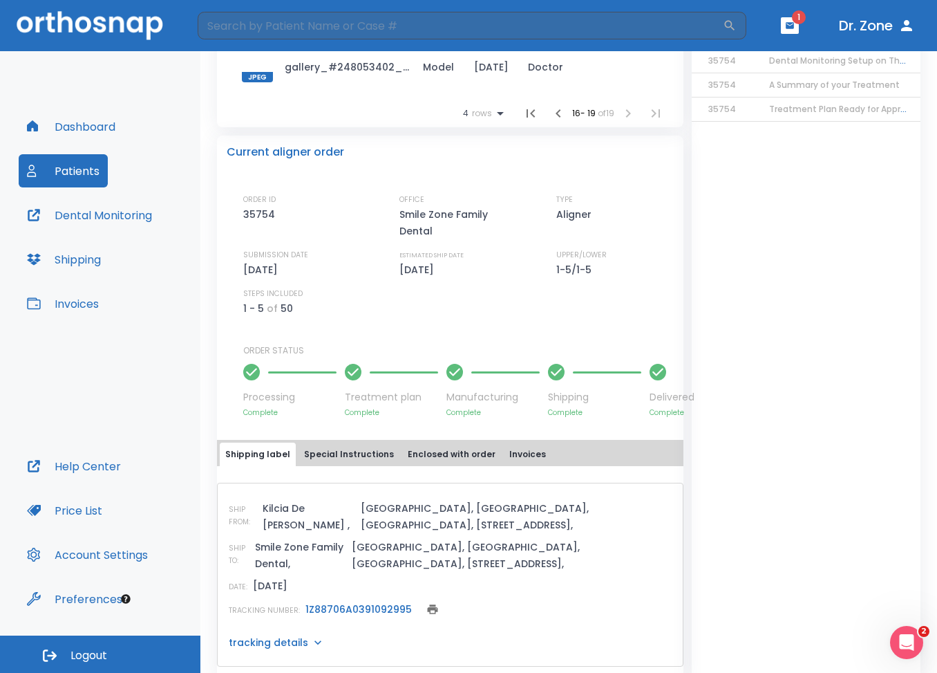
click at [747, 238] on div "Messages 0 ORDER ID SUBJECT DATE 35754 Dental Monitoring Setup on The Delivery …" at bounding box center [806, 320] width 229 height 718
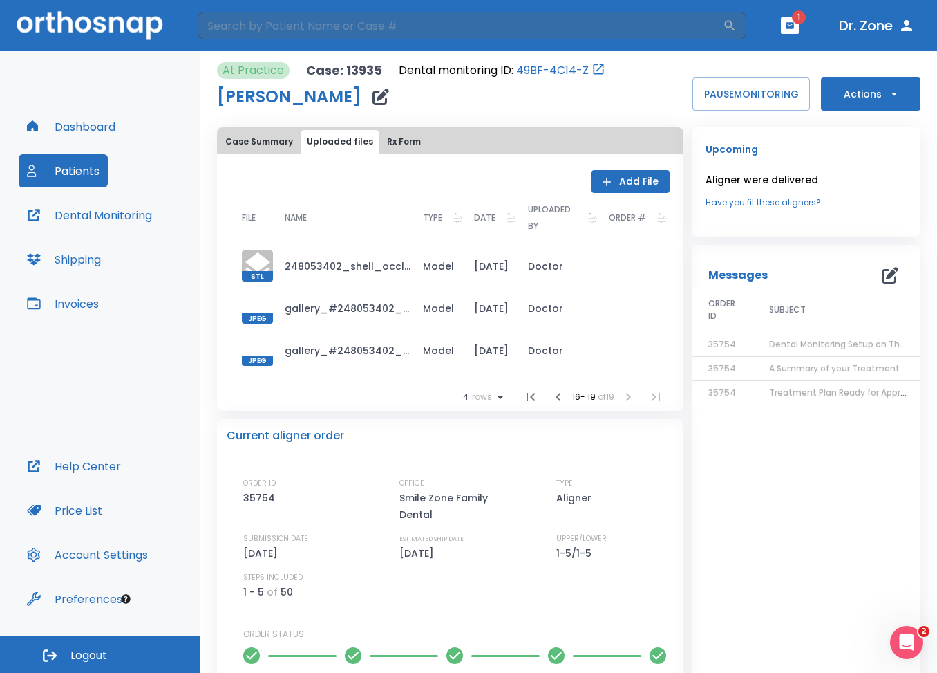
click at [798, 346] on span "Dental Monitoring Setup on The Delivery Day" at bounding box center [864, 344] width 191 height 12
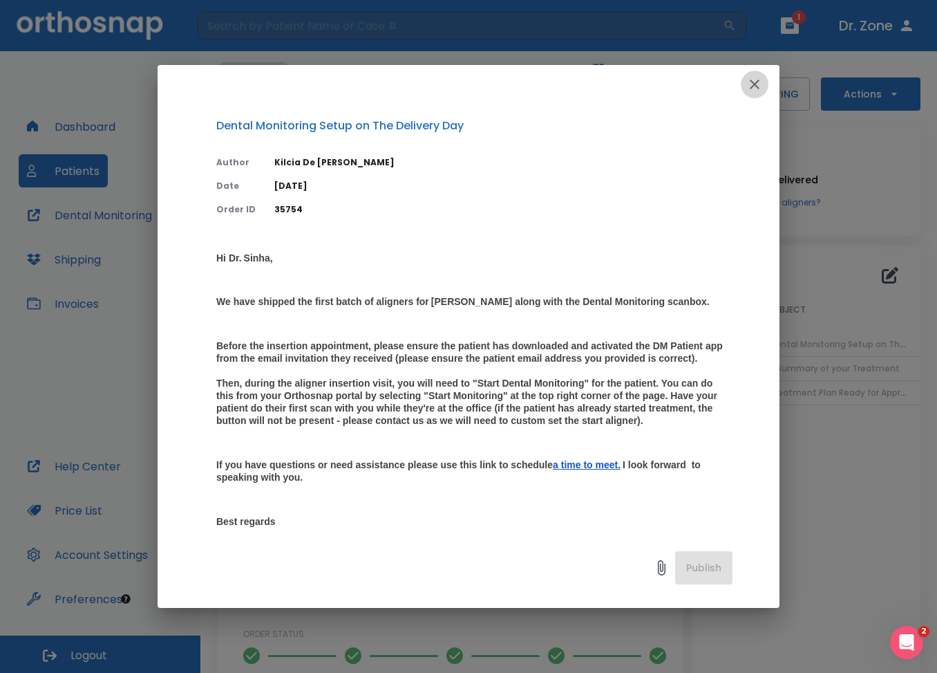
click at [755, 84] on icon "button" at bounding box center [755, 84] width 10 height 10
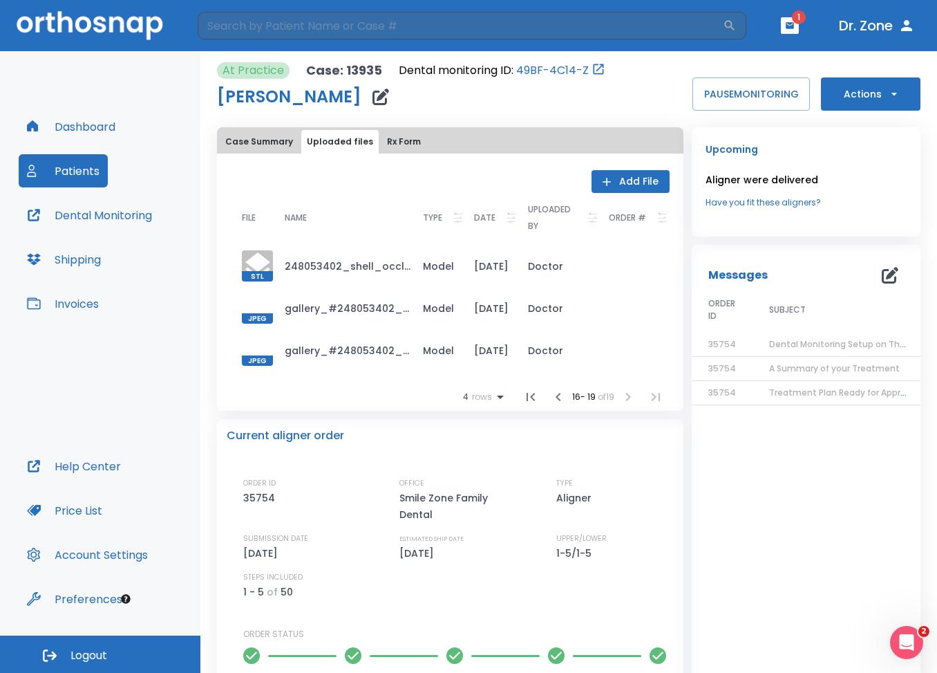
click at [113, 218] on button "Dental Monitoring" at bounding box center [90, 214] width 142 height 33
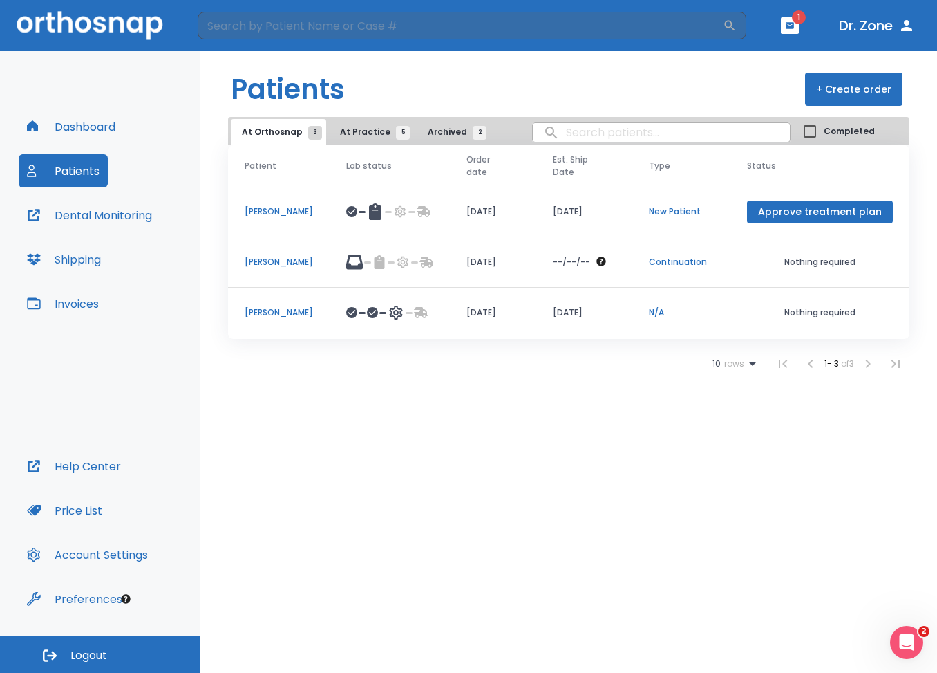
click at [368, 127] on span "At Practice 5" at bounding box center [371, 132] width 63 height 12
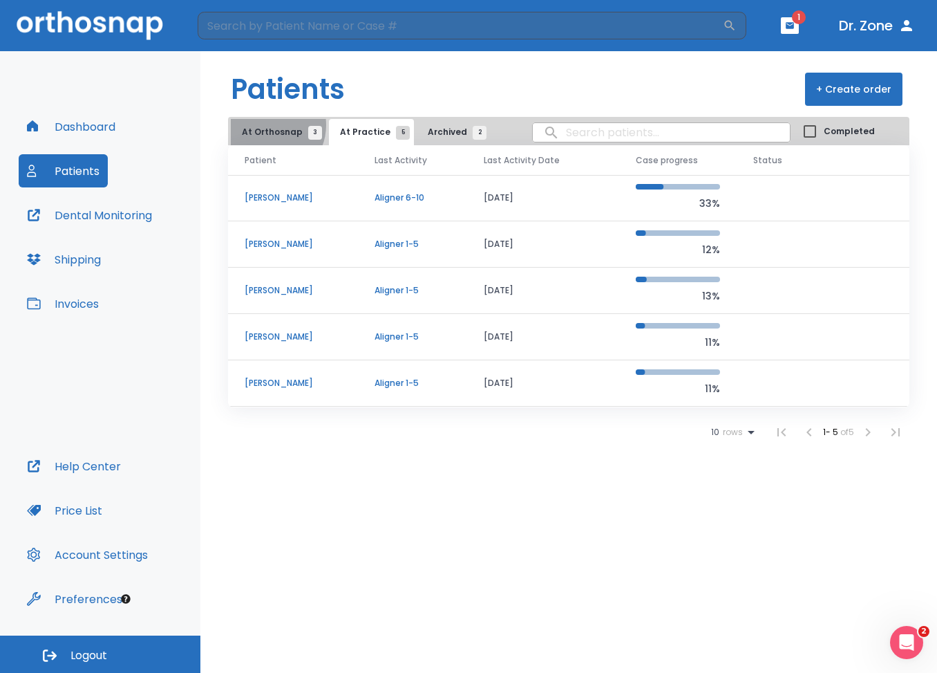
click at [270, 126] on span "At Orthosnap 3" at bounding box center [278, 132] width 73 height 12
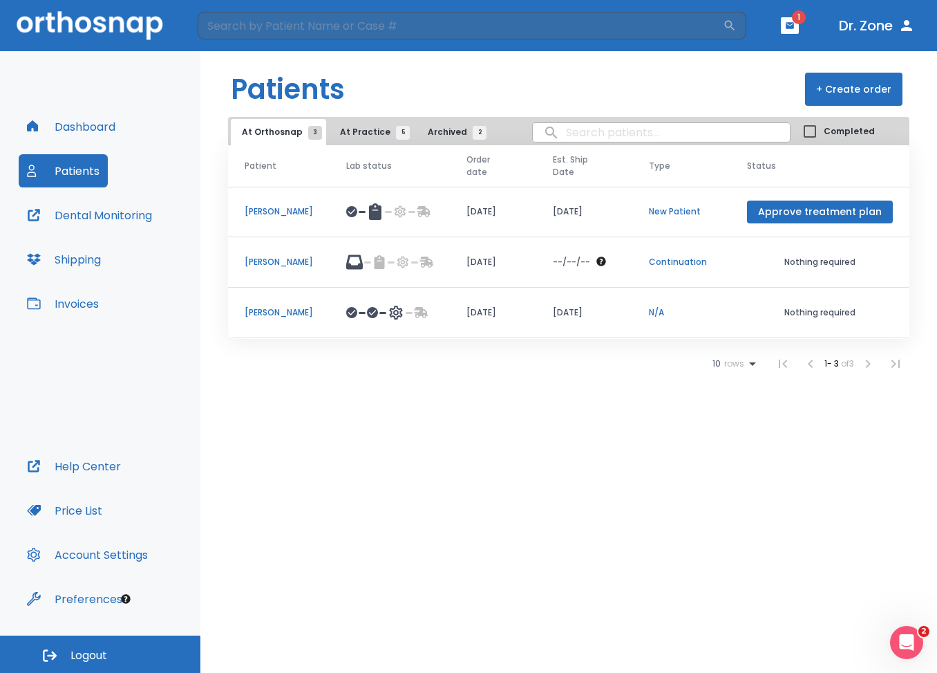
click at [291, 263] on p "[PERSON_NAME]" at bounding box center [279, 262] width 68 height 12
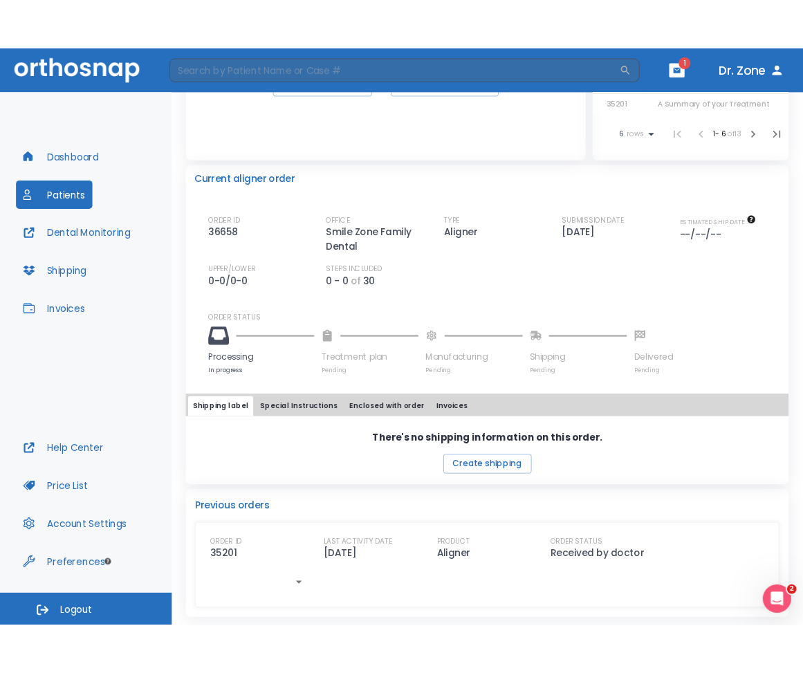
scroll to position [285, 0]
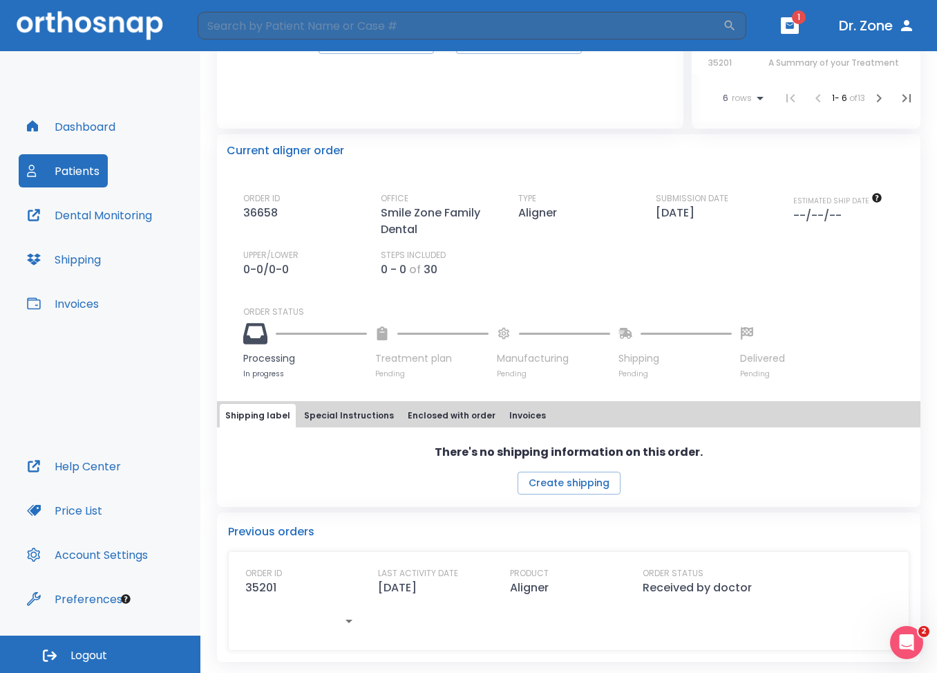
click at [117, 208] on button "Dental Monitoring" at bounding box center [90, 214] width 142 height 33
click at [560, 153] on div "Current aligner order" at bounding box center [569, 150] width 684 height 17
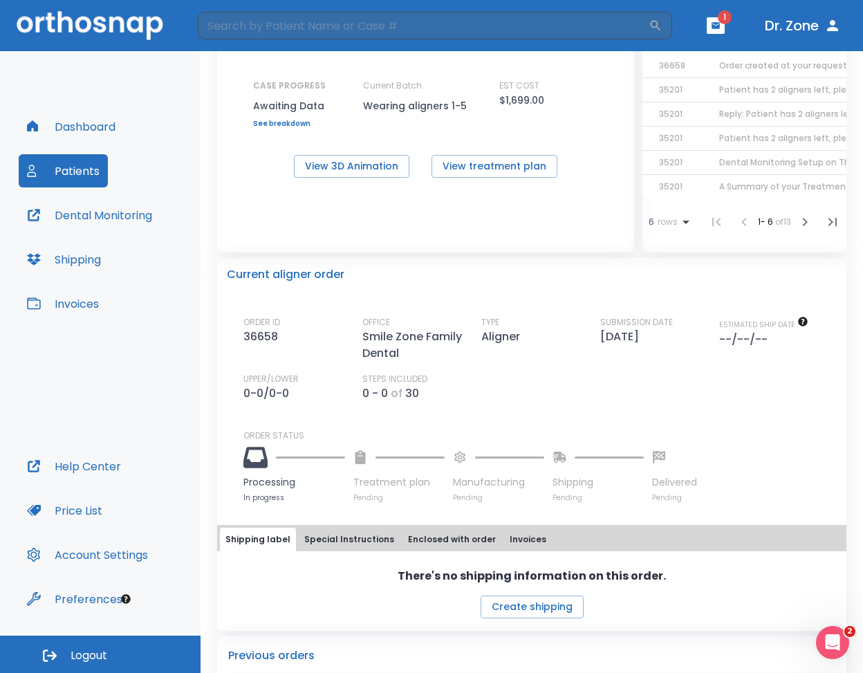
scroll to position [0, 0]
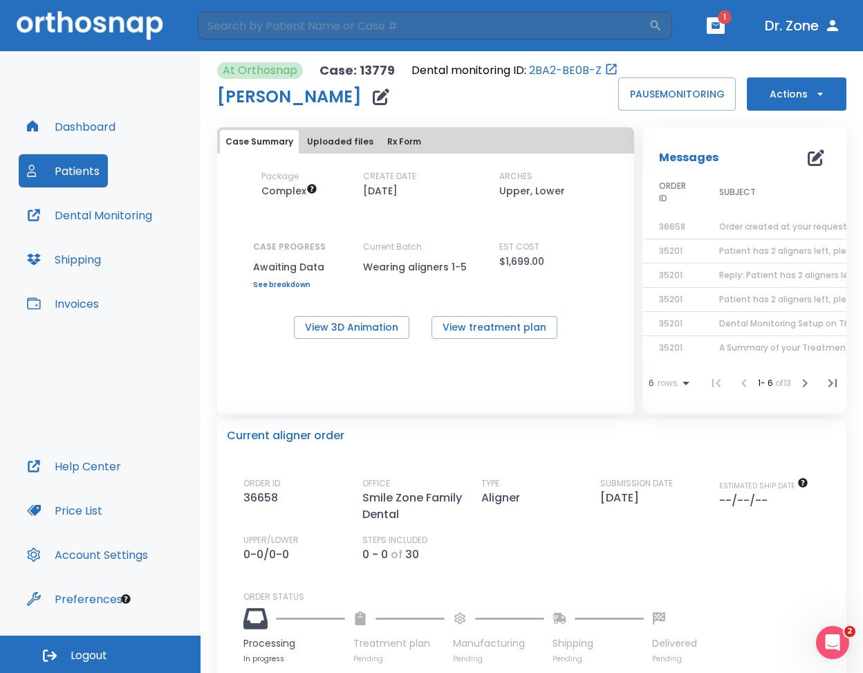
click at [431, 404] on div "Case Summary Uploaded files Rx Form Package Complex CREATE DATE 05/21/25 ARCHES…" at bounding box center [425, 270] width 417 height 286
click at [791, 111] on button "Actions" at bounding box center [797, 93] width 100 height 33
click at [654, 139] on div at bounding box center [431, 336] width 863 height 673
click at [500, 129] on div "At Orthosnap Case: 13779 Dental monitoring ID: 2BA2-BE0B-Z Nathaniel Thomson PA…" at bounding box center [531, 498] width 629 height 895
click at [321, 153] on button "Uploaded files" at bounding box center [339, 142] width 77 height 24
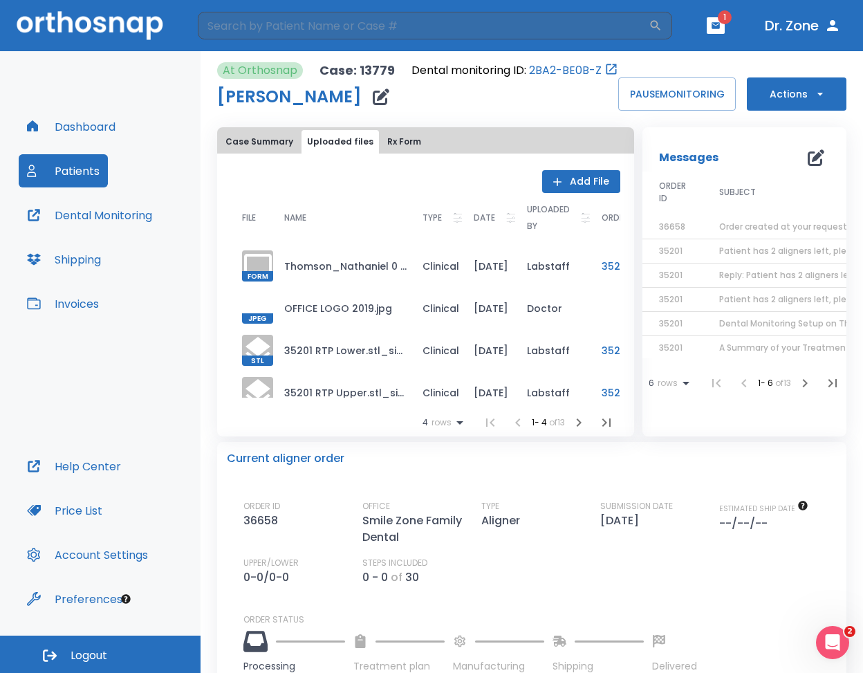
click at [402, 140] on div "Case Summary Uploaded files Rx Form Add File FILE NAME TYPE DATE UPLOADED BY OR…" at bounding box center [421, 277] width 425 height 317
click at [391, 153] on button "Rx Form" at bounding box center [404, 142] width 45 height 24
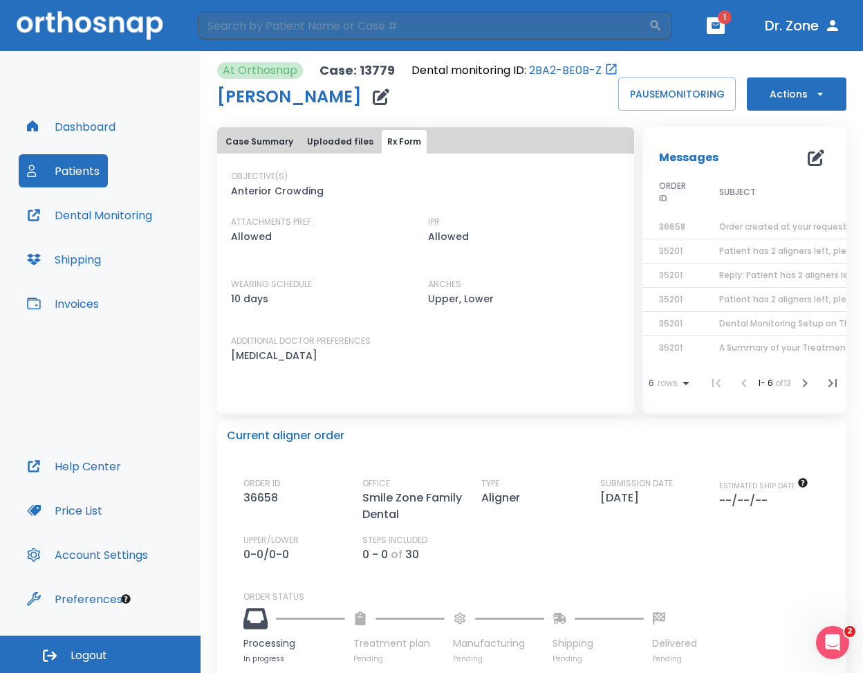
click at [255, 153] on button "Case Summary" at bounding box center [259, 142] width 79 height 24
